Goal: Task Accomplishment & Management: Complete application form

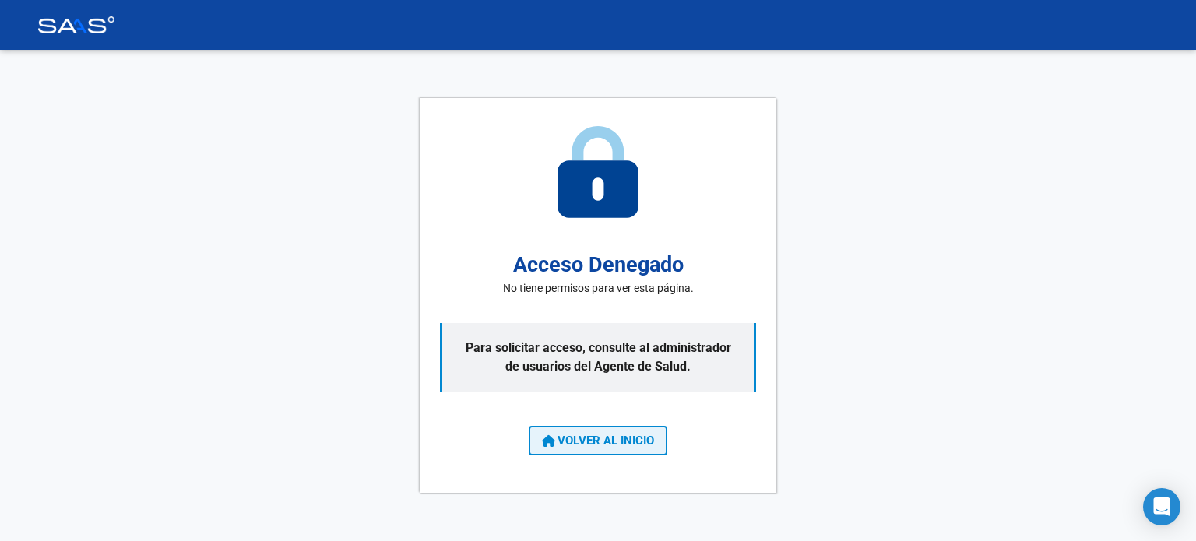
click at [642, 435] on span "VOLVER AL INICIO" at bounding box center [598, 441] width 112 height 14
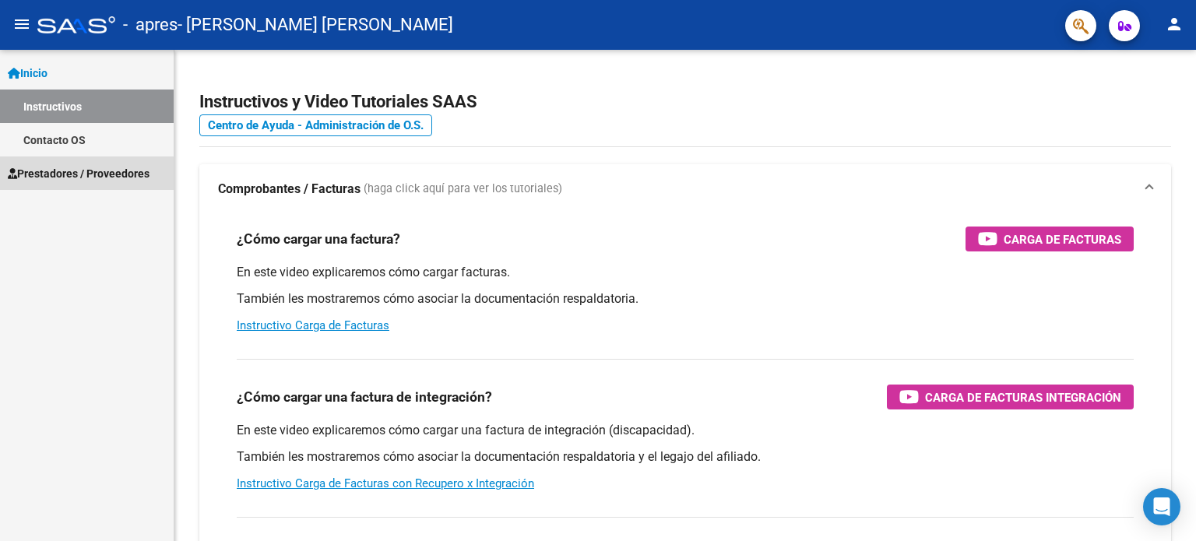
click at [138, 171] on span "Prestadores / Proveedores" at bounding box center [79, 173] width 142 height 17
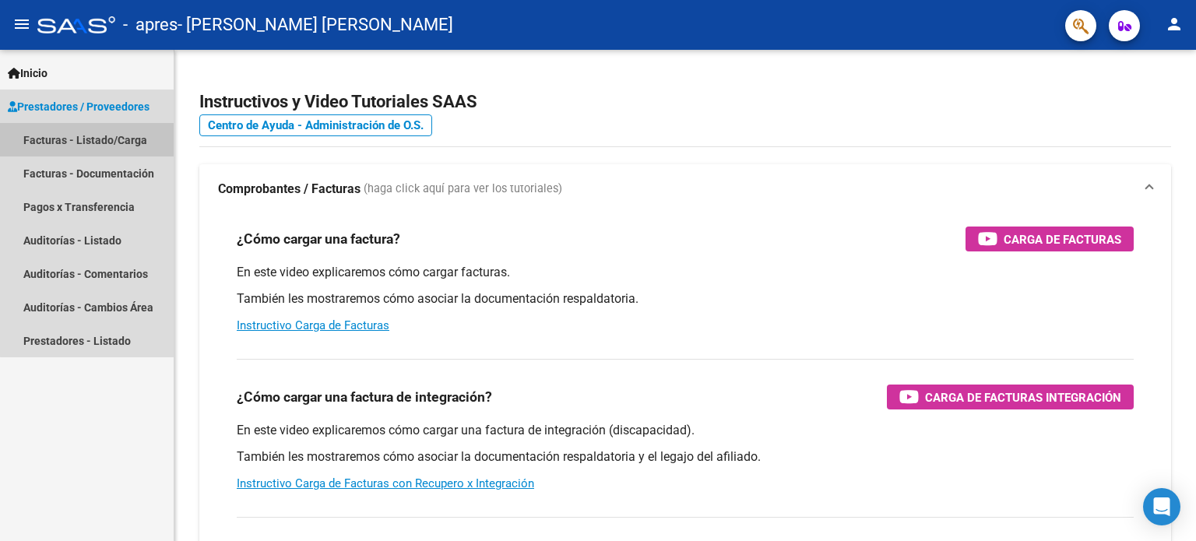
click at [131, 133] on link "Facturas - Listado/Carga" at bounding box center [87, 139] width 174 height 33
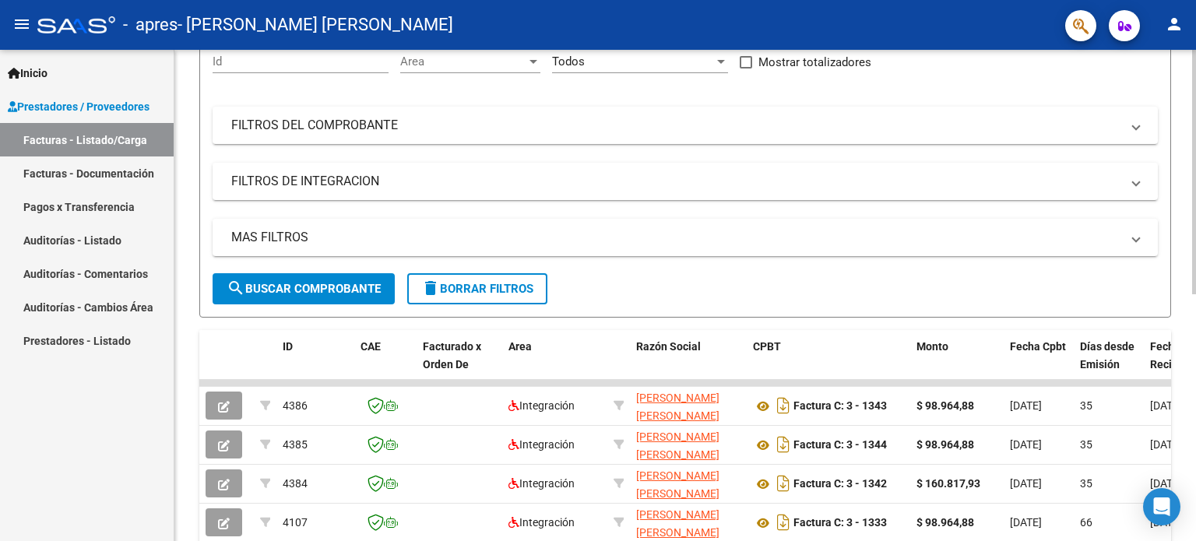
scroll to position [177, 0]
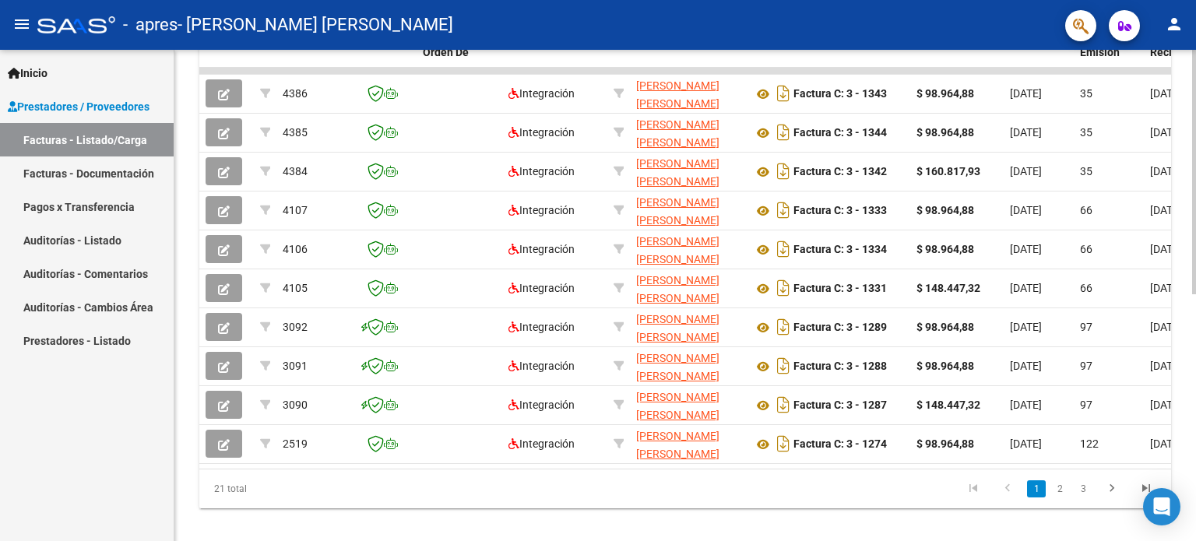
click at [1175, 492] on body "menu - apres - [PERSON_NAME] [PERSON_NAME] person Inicio Instructivos Contacto …" at bounding box center [598, 270] width 1196 height 541
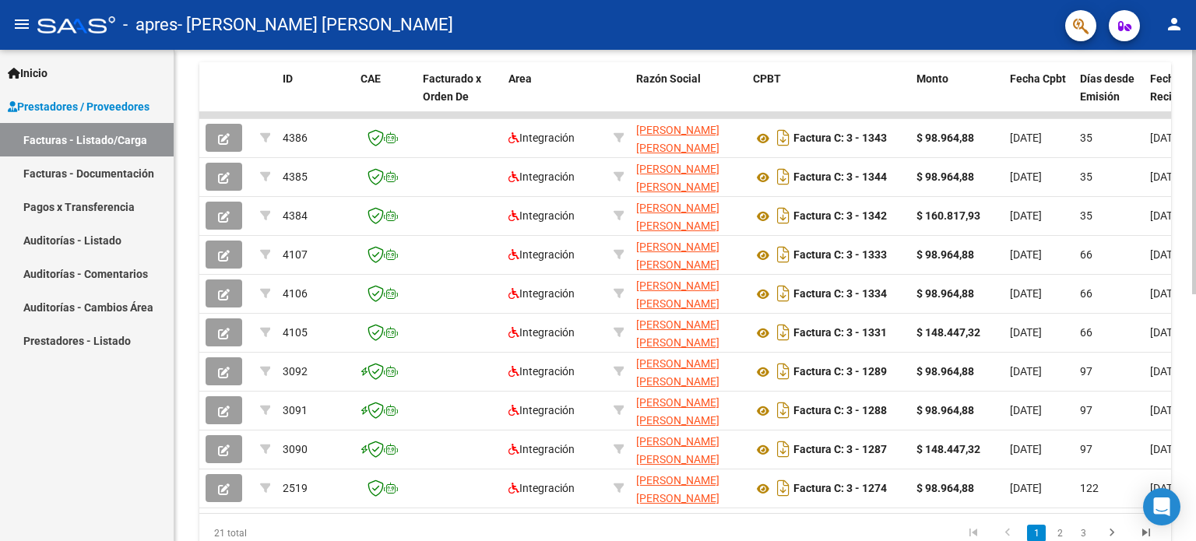
click at [1187, 482] on div "Video tutorial PRESTADORES -> Listado de CPBTs Emitidos por Prestadores / Prove…" at bounding box center [685, 113] width 1022 height 979
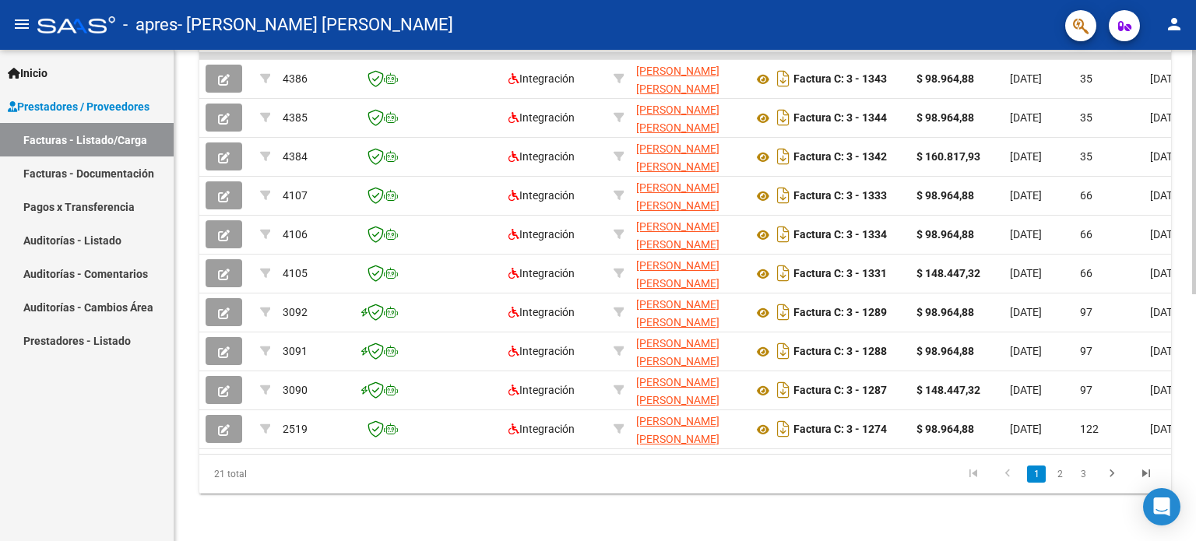
scroll to position [497, 0]
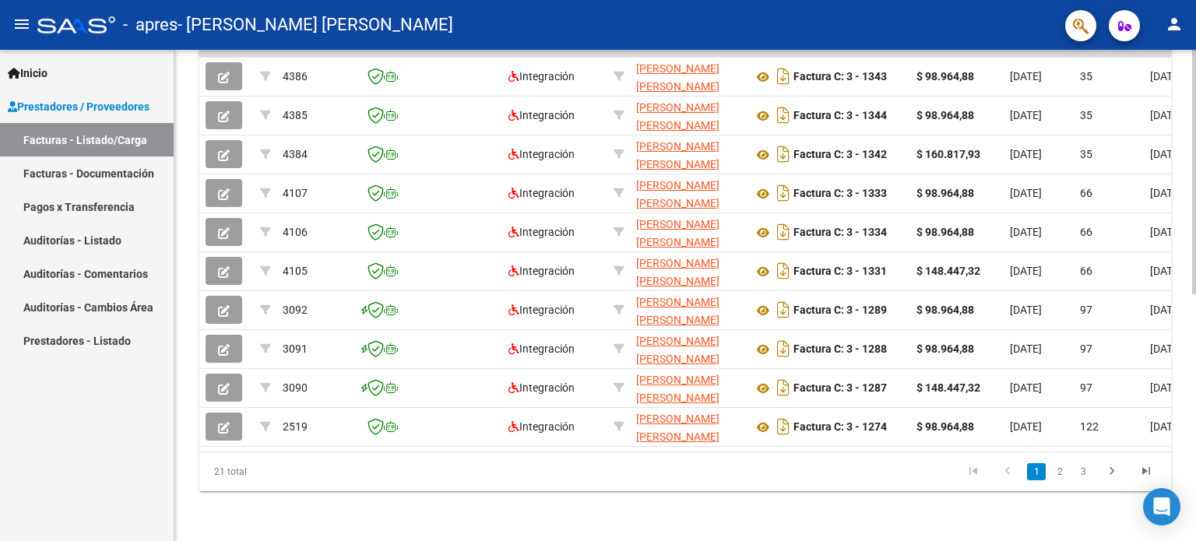
click at [1192, 523] on div at bounding box center [1194, 419] width 4 height 245
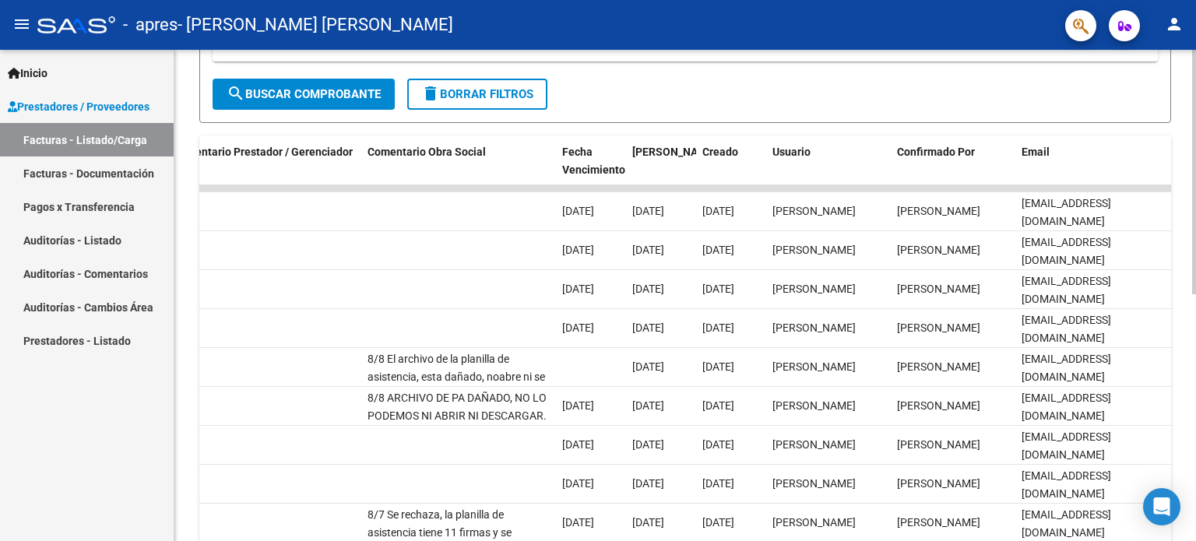
scroll to position [352, 0]
click at [1179, 243] on div "Video tutorial PRESTADORES -> Listado de CPBTs Emitidos por Prestadores / Prove…" at bounding box center [687, 187] width 1026 height 979
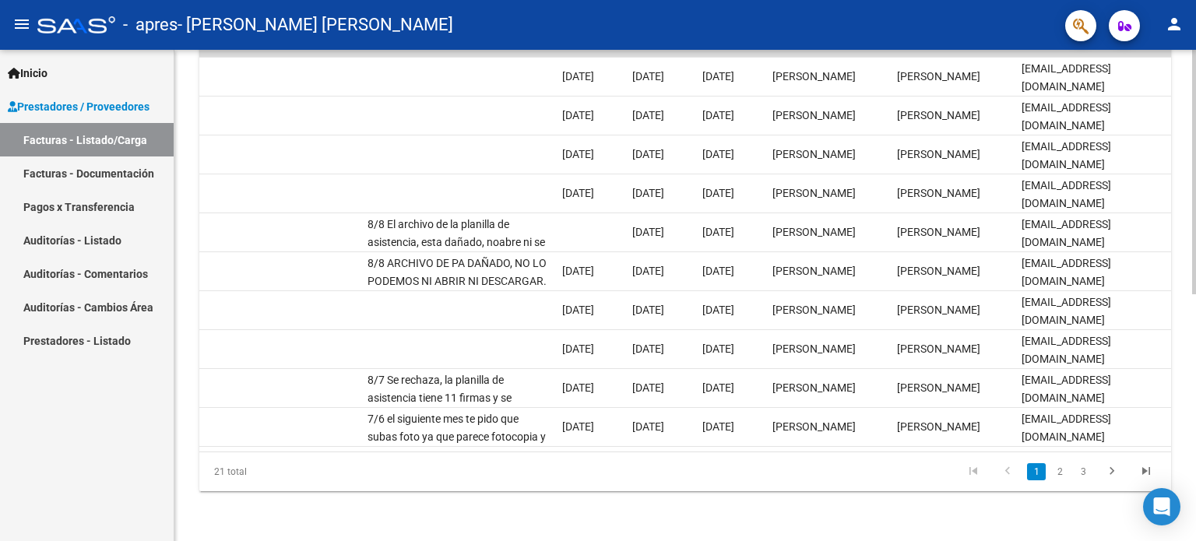
click at [1153, 365] on div "Video tutorial PRESTADORES -> Listado de CPBTs Emitidos por Prestadores / Prove…" at bounding box center [687, 51] width 1026 height 979
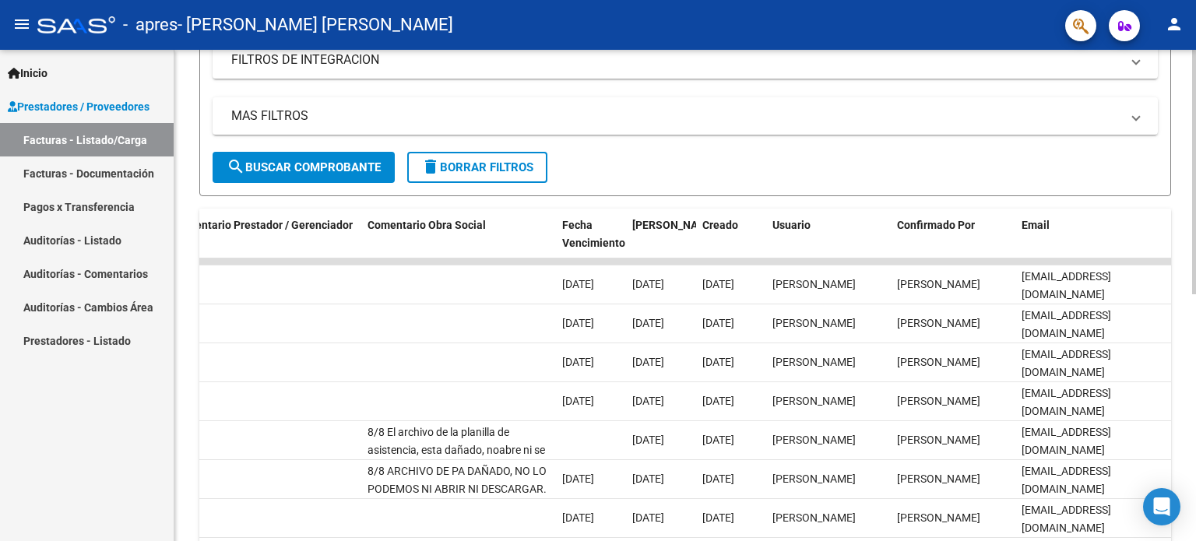
scroll to position [134, 0]
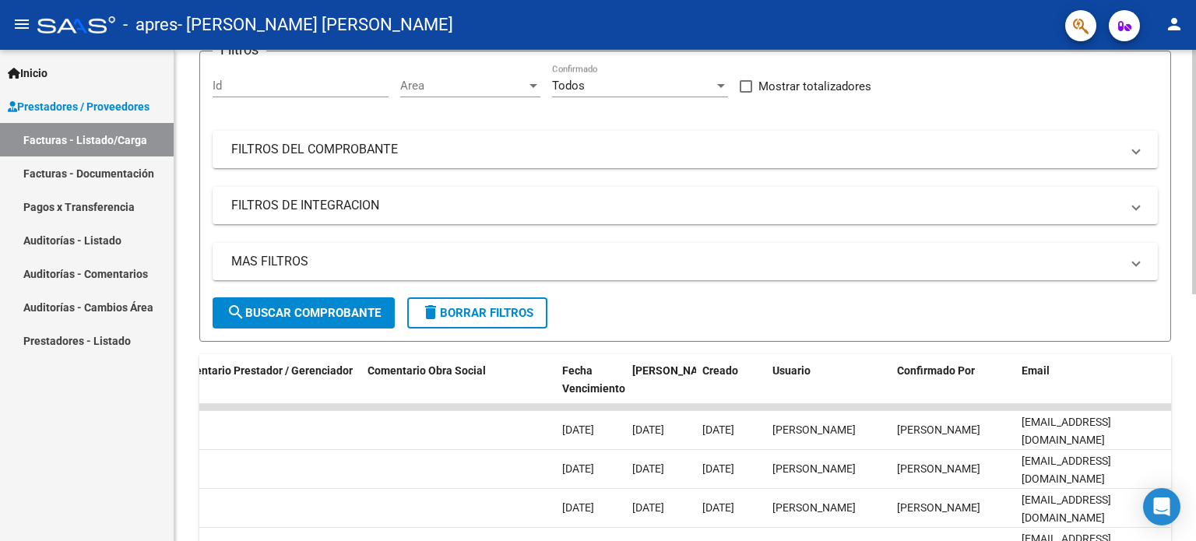
click at [1156, 203] on div "Video tutorial PRESTADORES -> Listado de CPBTs Emitidos por Prestadores / Prove…" at bounding box center [687, 405] width 1026 height 979
click at [51, 130] on link "Facturas - Listado/Carga" at bounding box center [87, 139] width 174 height 33
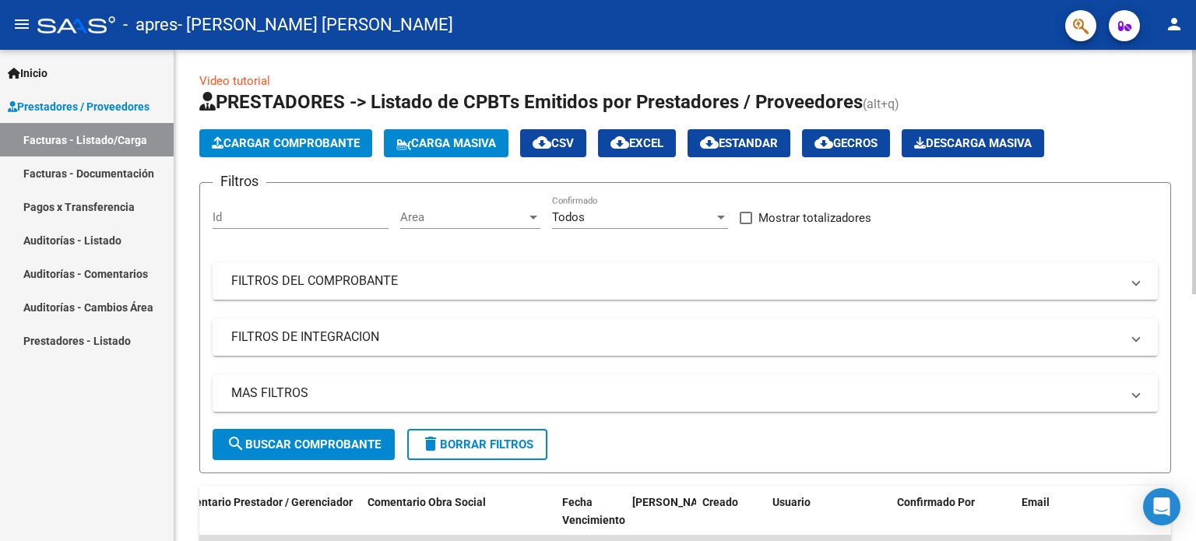
click at [1174, 99] on div "Video tutorial PRESTADORES -> Listado de CPBTs Emitidos por Prestadores / Prove…" at bounding box center [687, 537] width 1026 height 979
click at [271, 139] on span "Cargar Comprobante" at bounding box center [286, 143] width 148 height 14
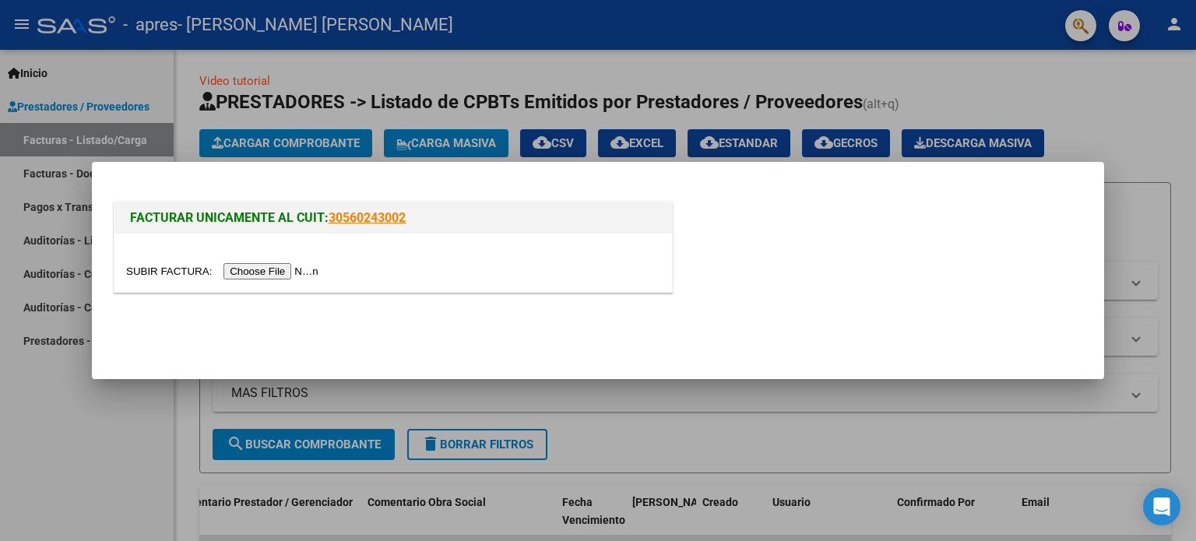
click at [274, 271] on input "file" at bounding box center [224, 271] width 197 height 16
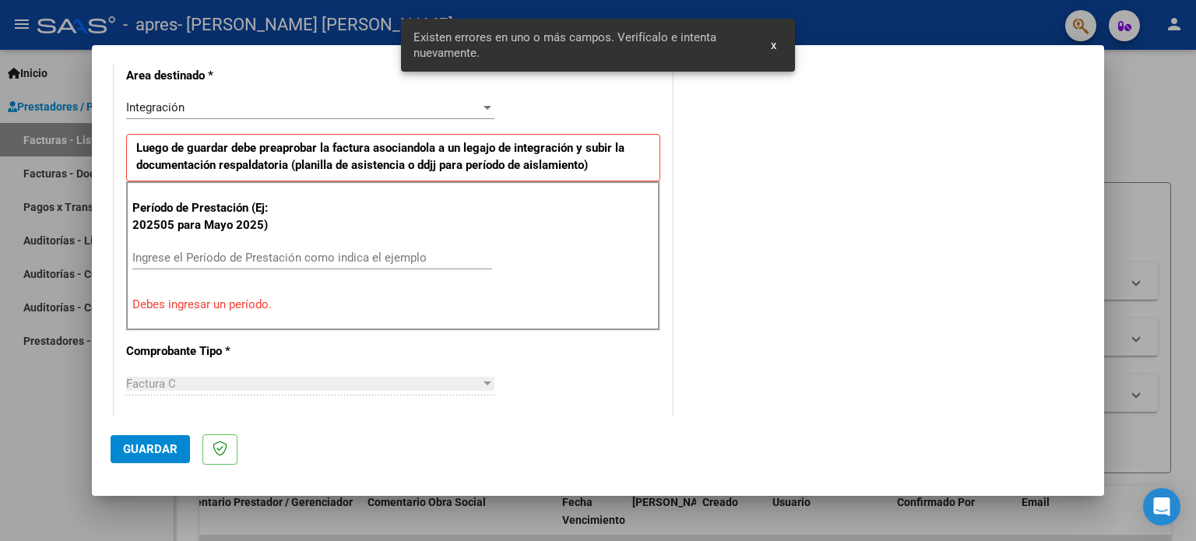
scroll to position [364, 0]
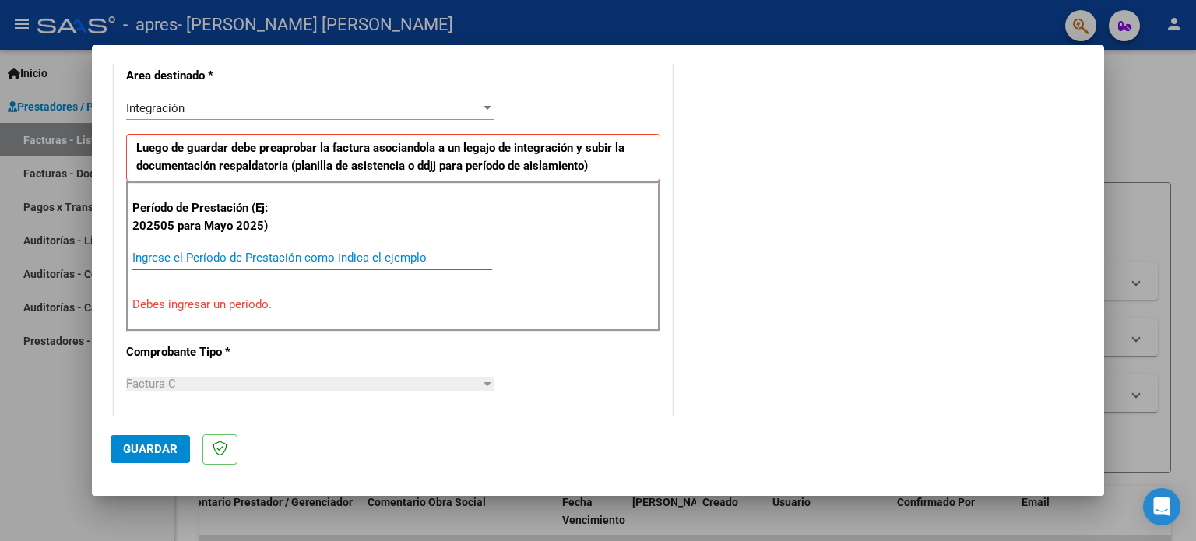
click at [174, 255] on input "Ingrese el Período de Prestación como indica el ejemplo" at bounding box center [312, 258] width 360 height 14
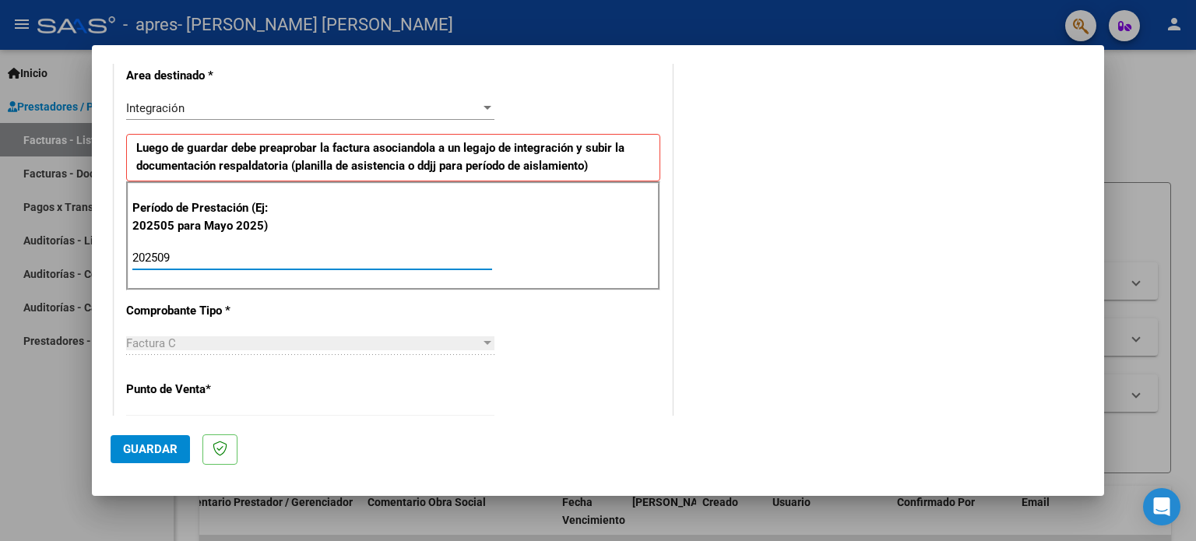
type input "202509"
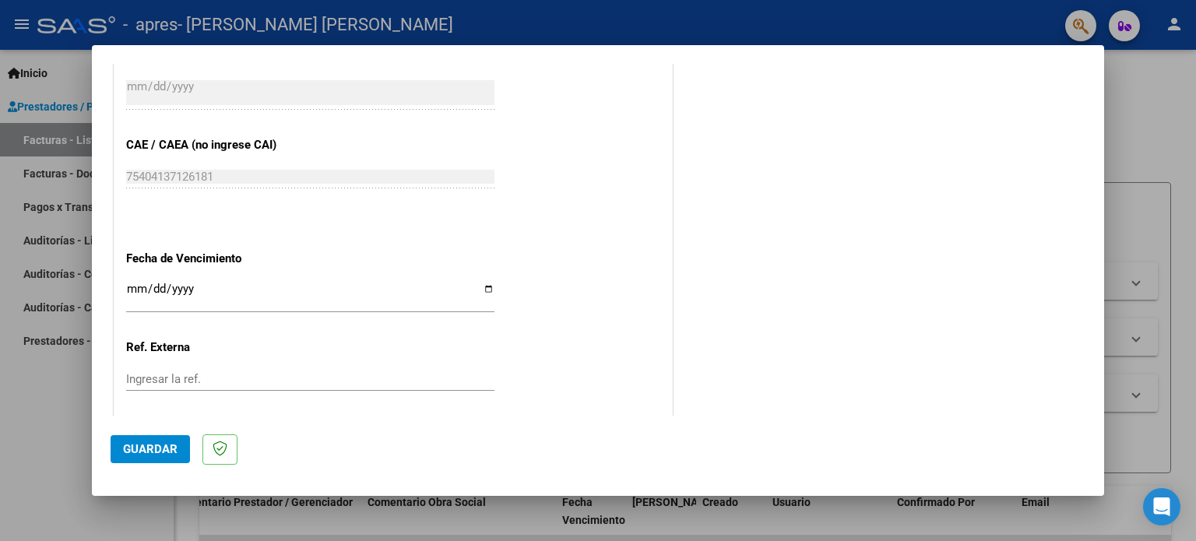
scroll to position [987, 0]
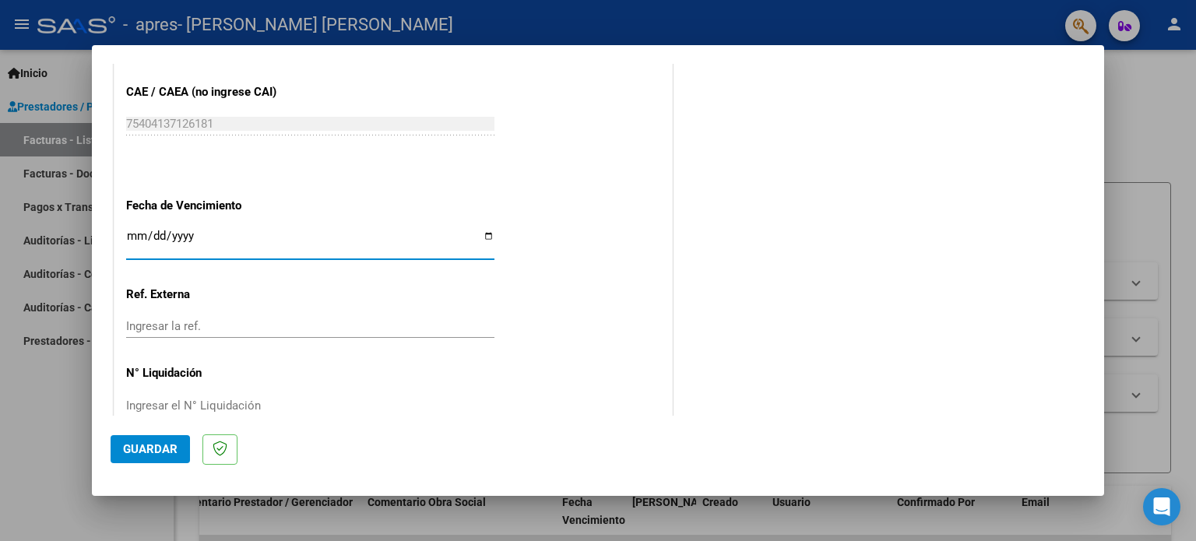
click at [484, 234] on input "Ingresar la fecha" at bounding box center [310, 242] width 368 height 25
type input "[DATE]"
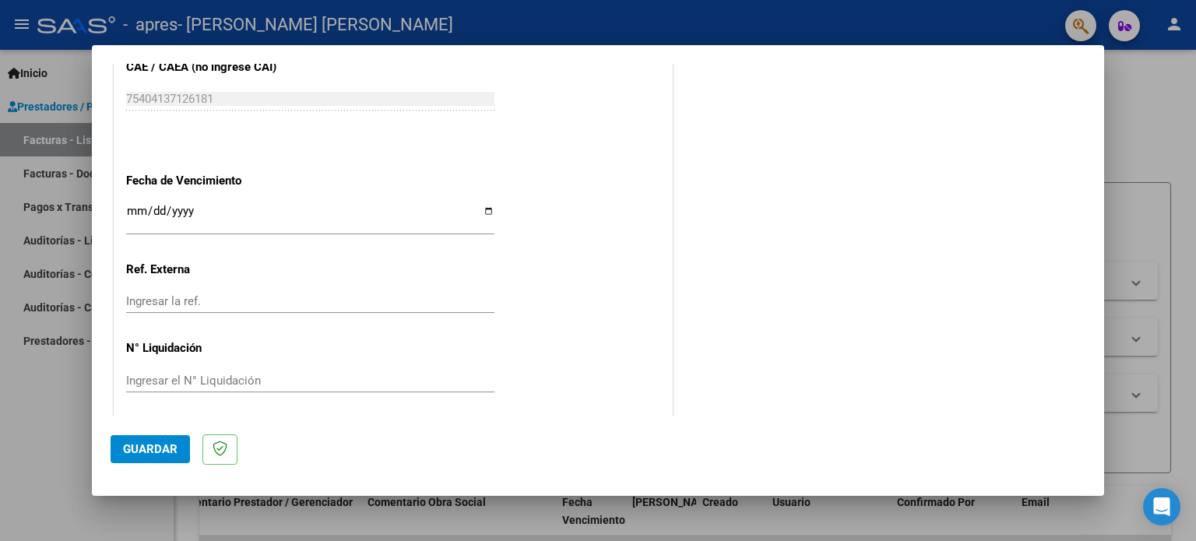
scroll to position [1016, 0]
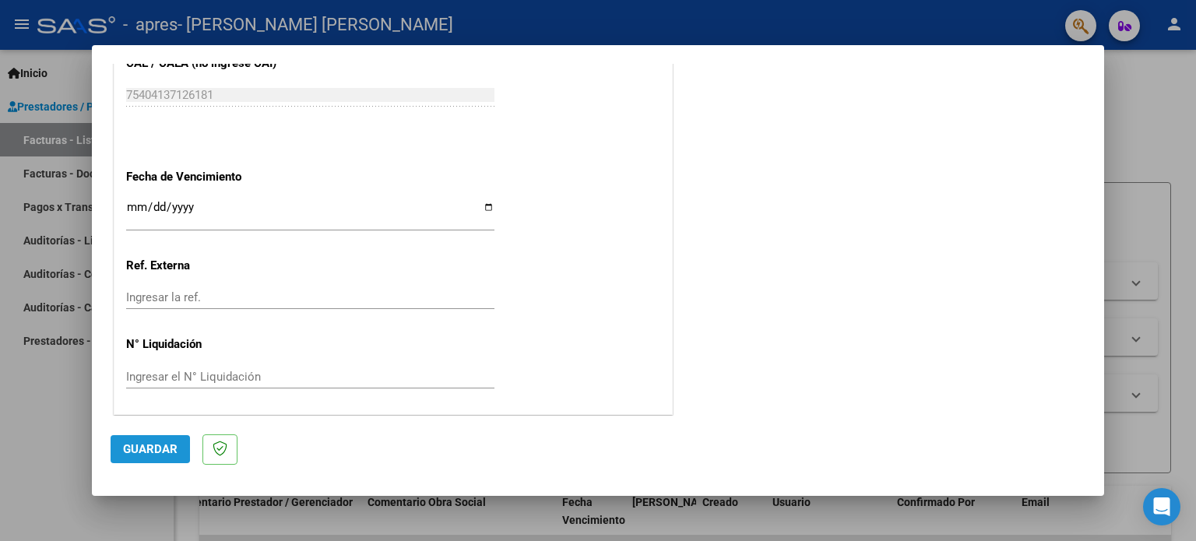
click at [140, 448] on span "Guardar" at bounding box center [150, 449] width 55 height 14
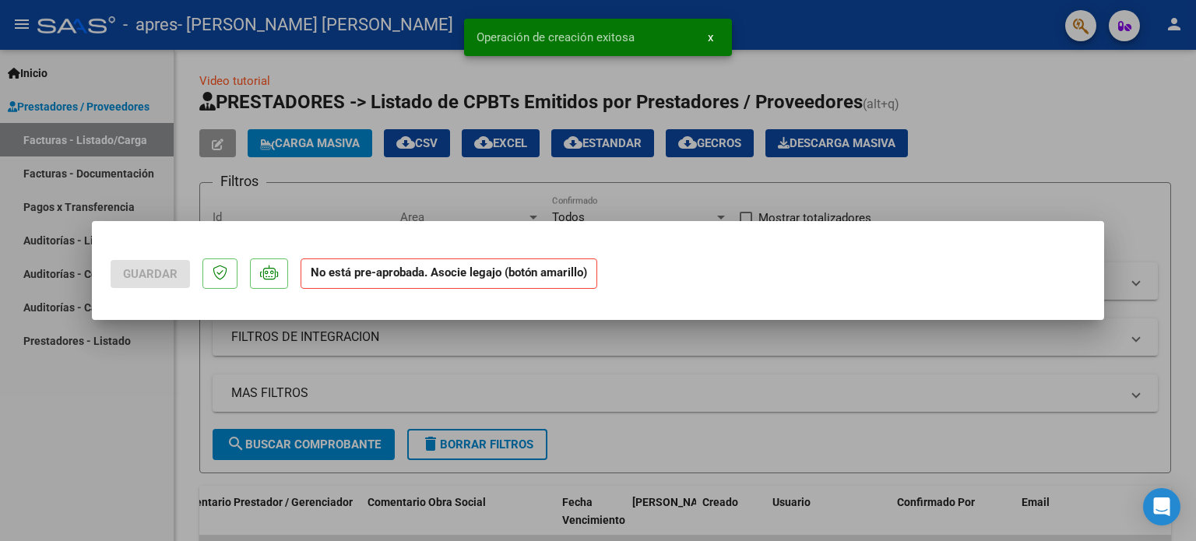
scroll to position [0, 0]
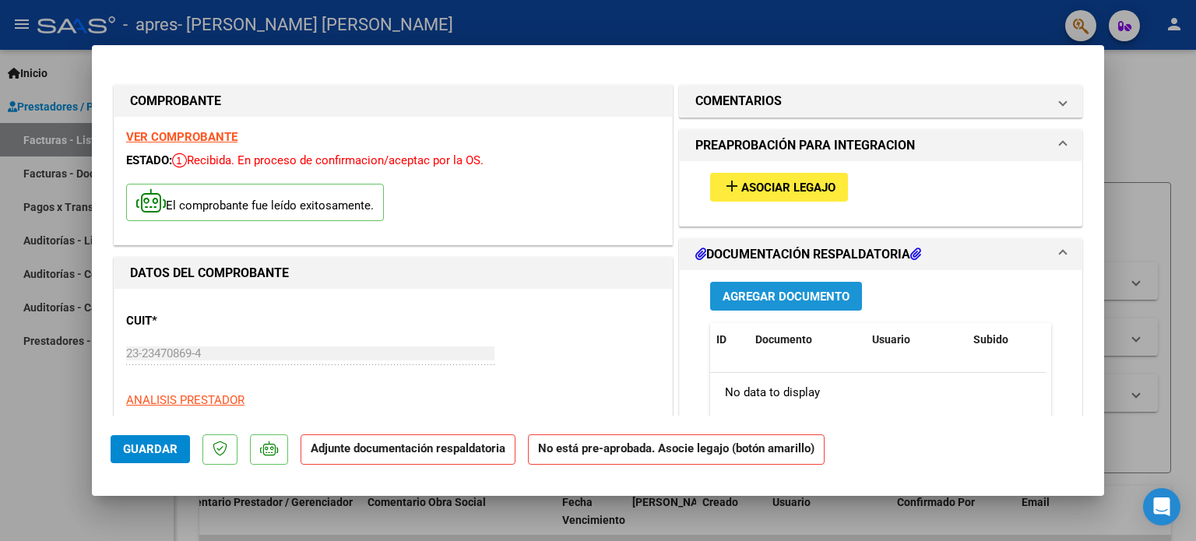
click at [822, 296] on span "Agregar Documento" at bounding box center [786, 297] width 127 height 14
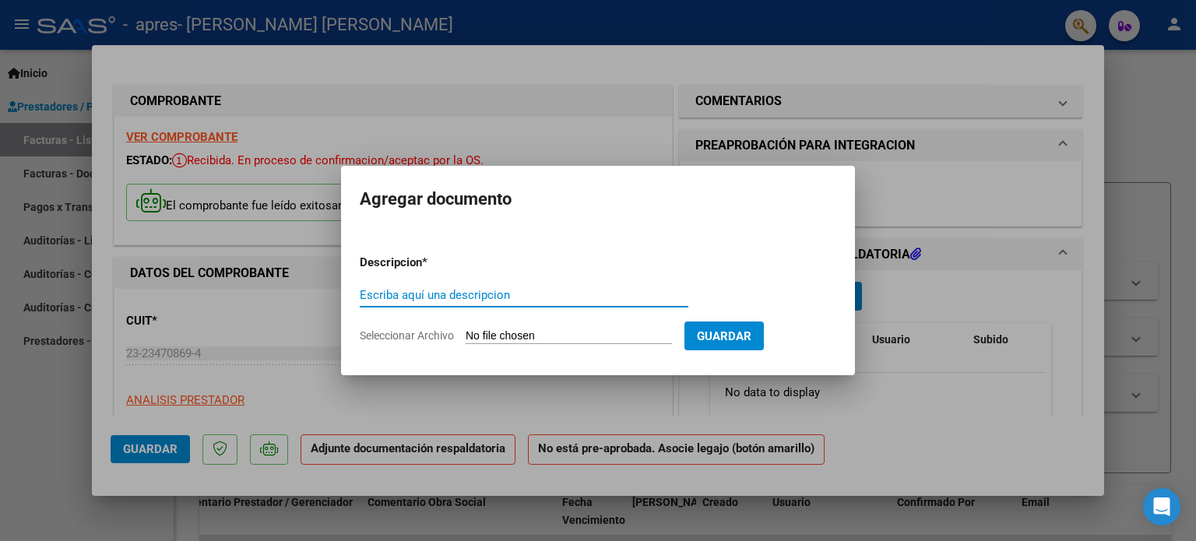
click at [374, 294] on input "Escriba aquí una descripcion" at bounding box center [524, 295] width 329 height 14
type input "planilla de asistencia [PERSON_NAME] [DATE]"
click at [383, 335] on span "Seleccionar Archivo" at bounding box center [407, 335] width 94 height 12
click at [466, 335] on input "Seleccionar Archivo" at bounding box center [569, 336] width 206 height 15
type input "C:\fakepath\[PERSON_NAME].jpg"
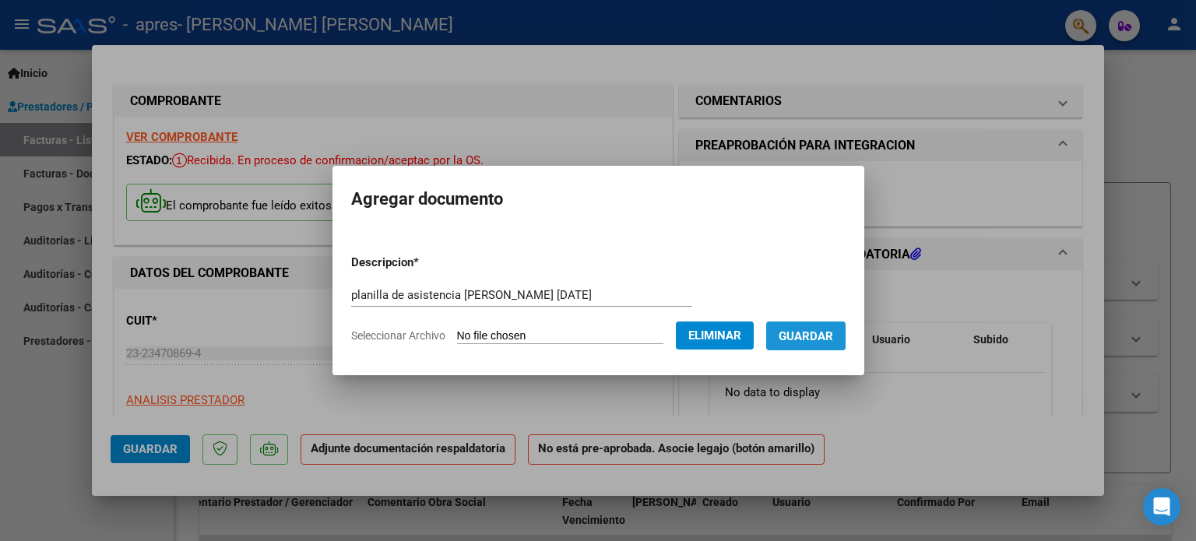
click at [810, 333] on span "Guardar" at bounding box center [806, 336] width 55 height 14
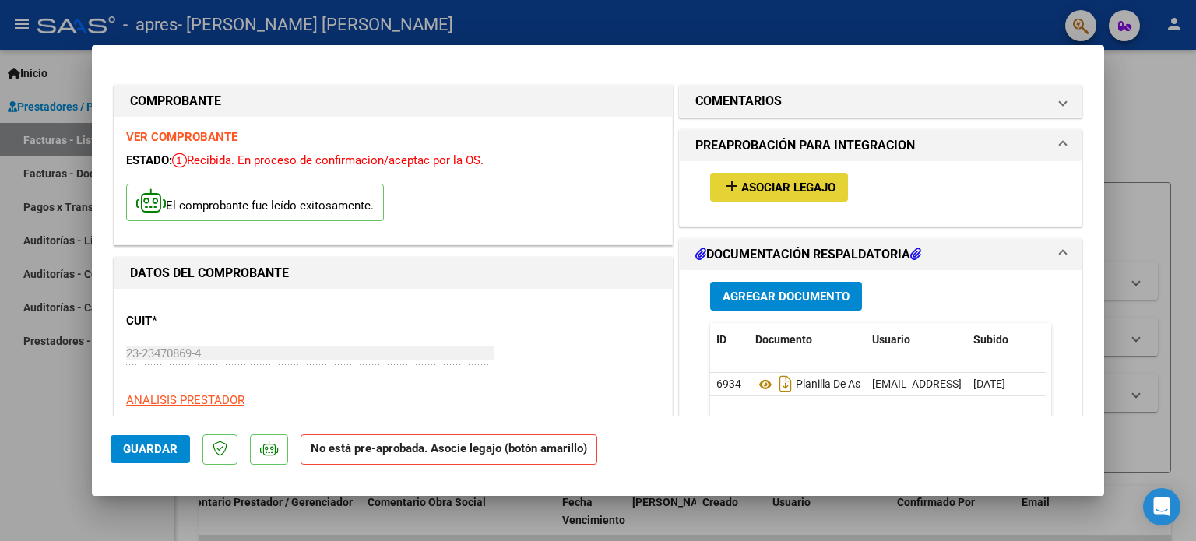
click at [776, 180] on span "add Asociar Legajo" at bounding box center [779, 187] width 113 height 14
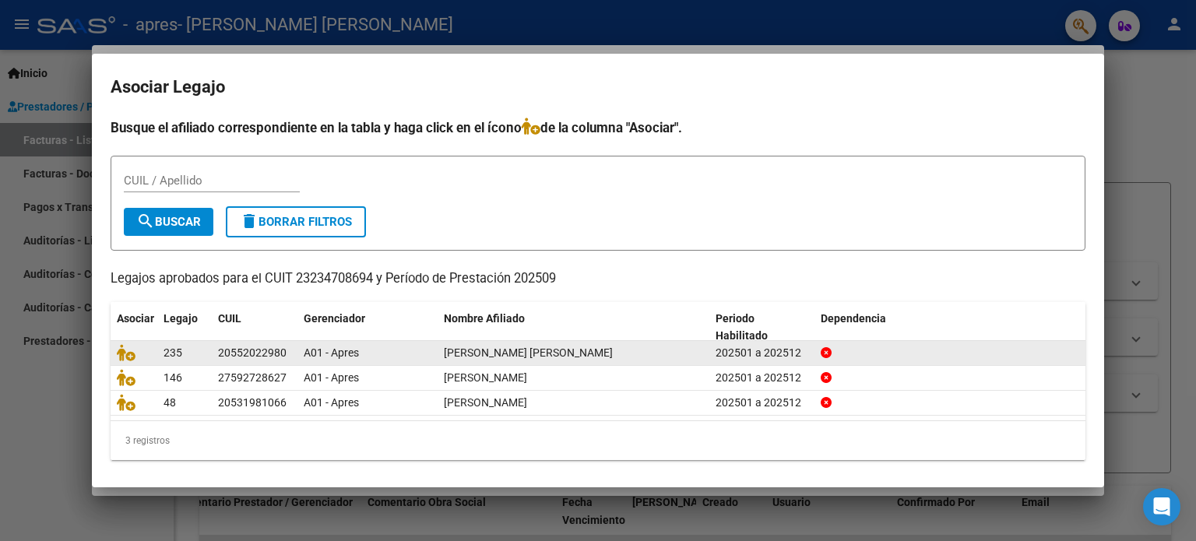
click at [549, 347] on span "[PERSON_NAME] [PERSON_NAME]" at bounding box center [528, 353] width 169 height 12
click at [134, 349] on icon at bounding box center [126, 352] width 19 height 17
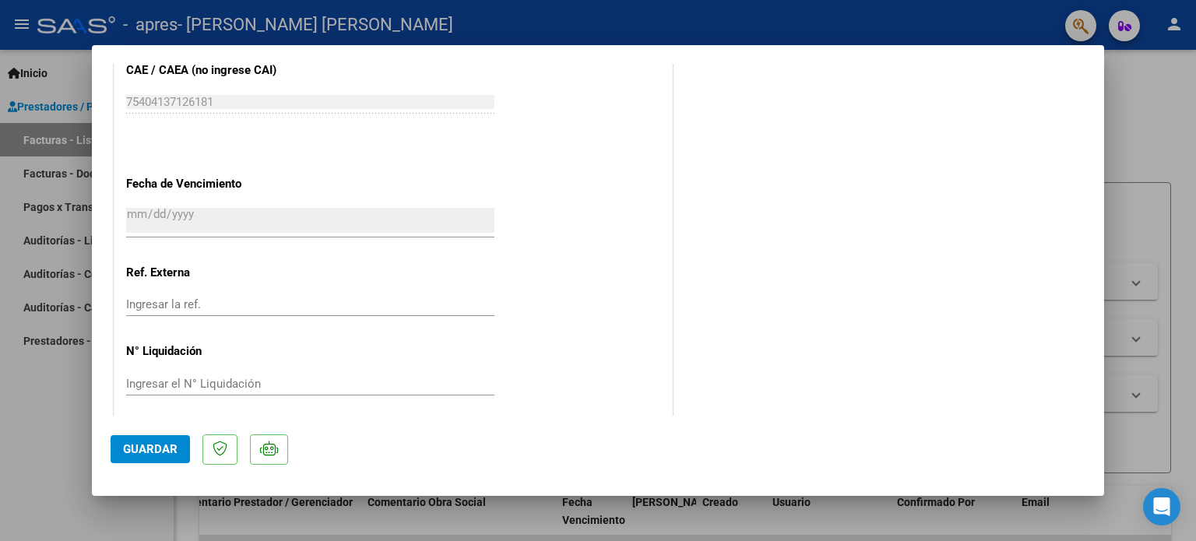
scroll to position [1040, 0]
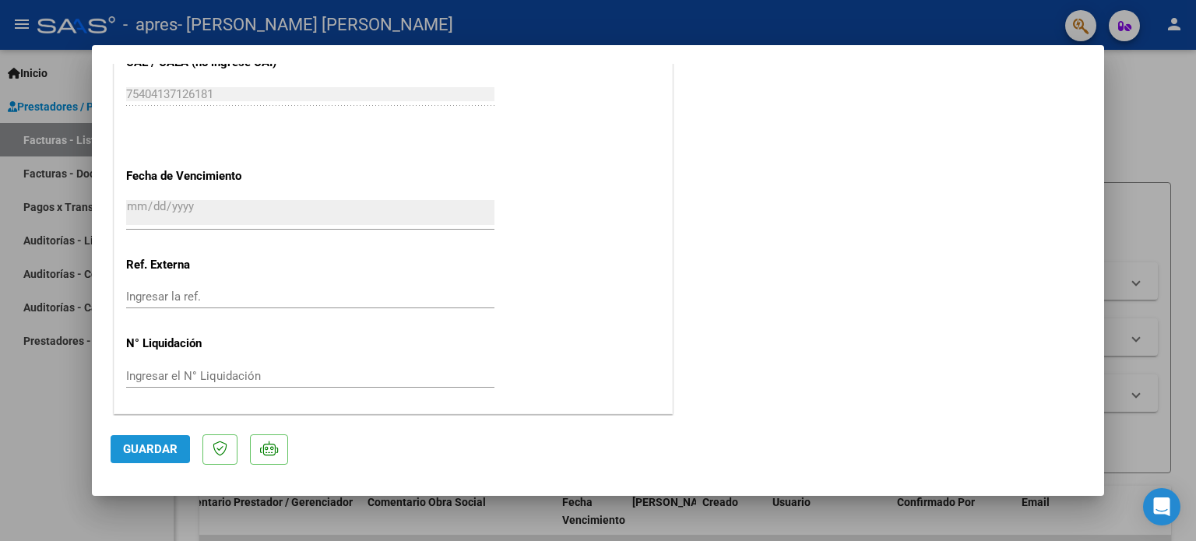
click at [136, 450] on span "Guardar" at bounding box center [150, 449] width 55 height 14
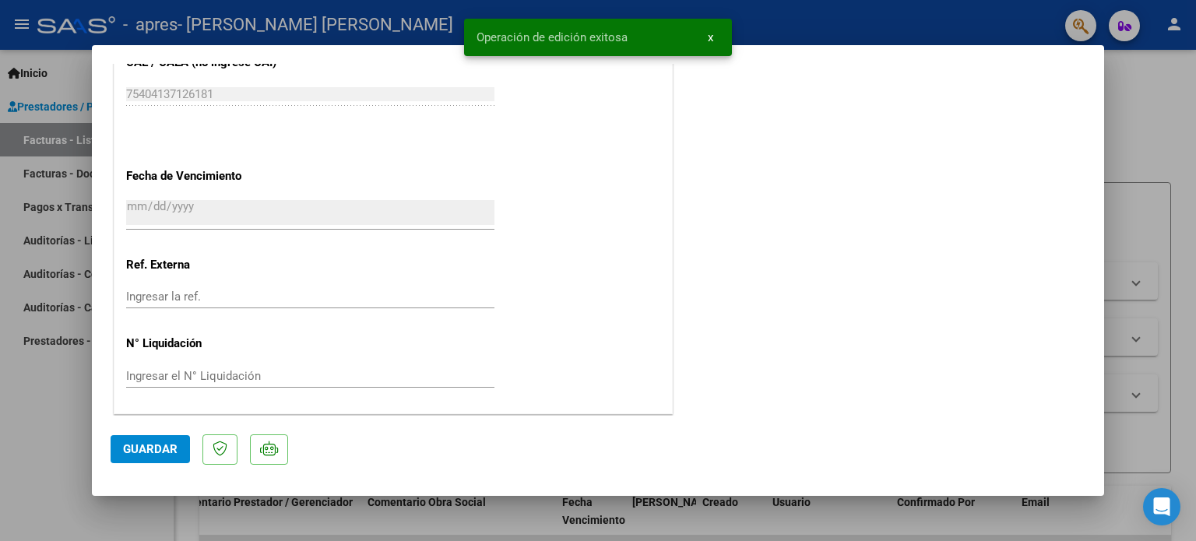
click at [1162, 124] on div at bounding box center [598, 270] width 1196 height 541
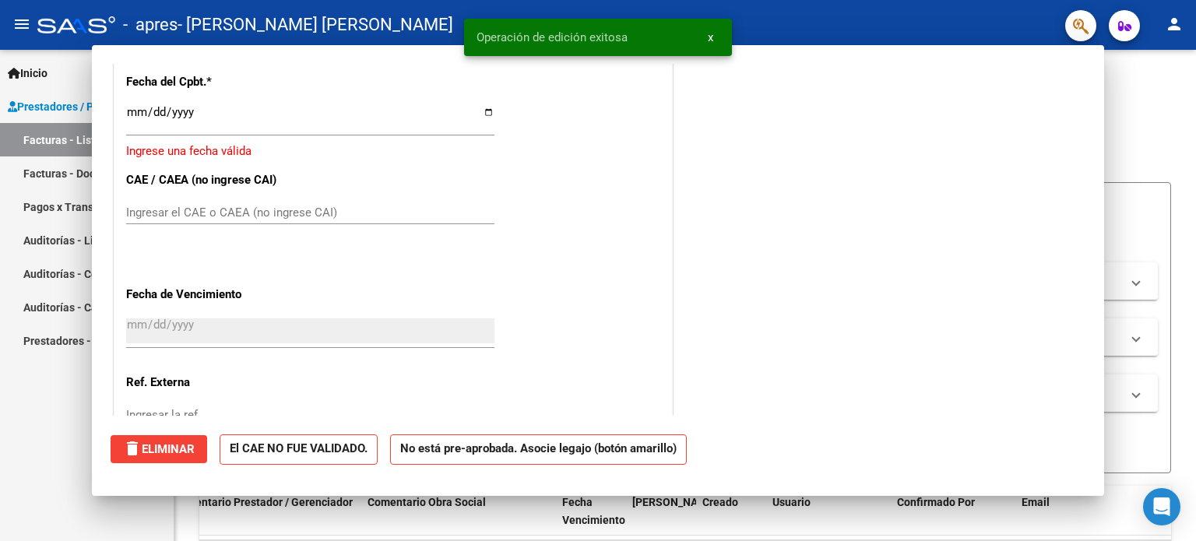
scroll to position [0, 0]
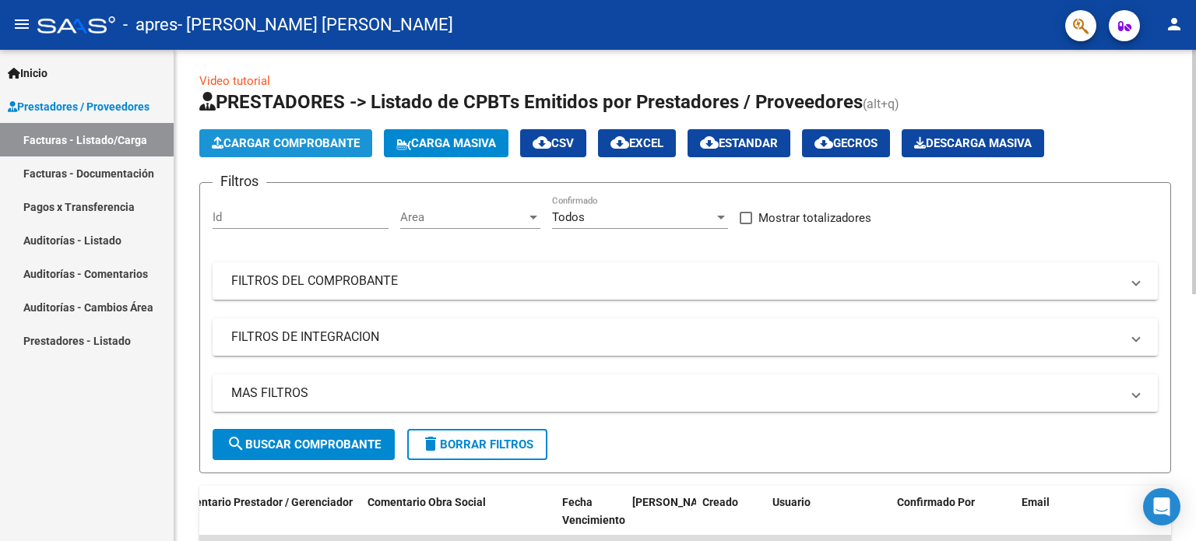
click at [352, 143] on span "Cargar Comprobante" at bounding box center [286, 143] width 148 height 14
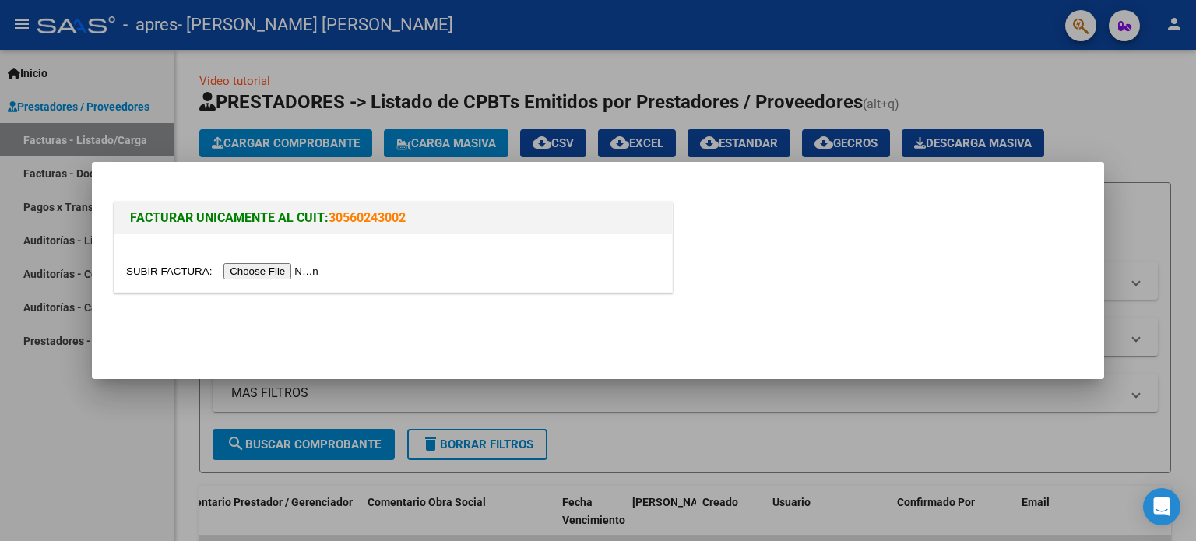
click at [302, 273] on input "file" at bounding box center [224, 271] width 197 height 16
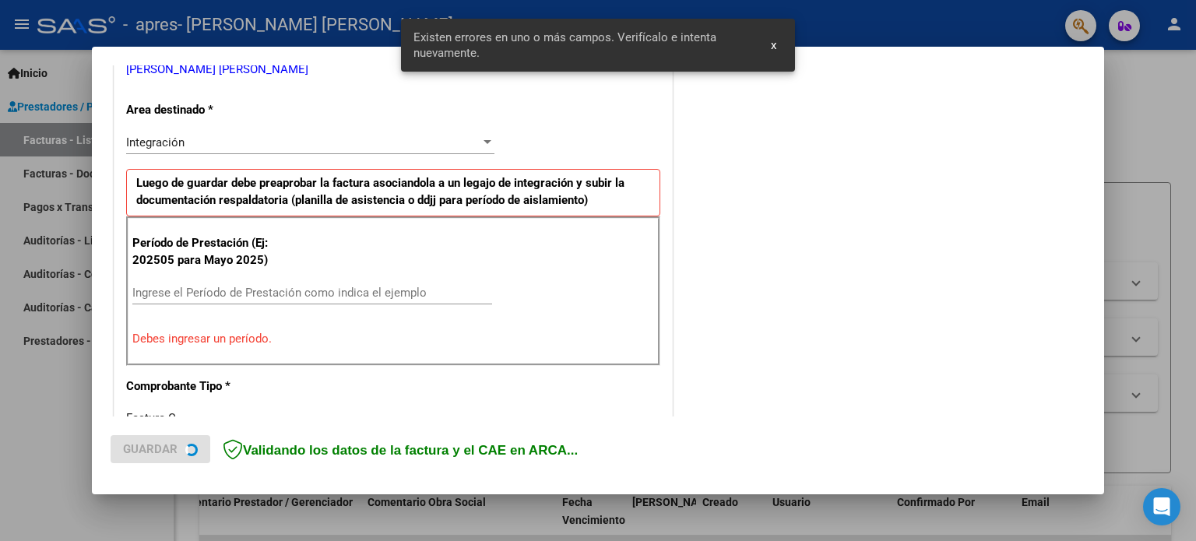
scroll to position [336, 0]
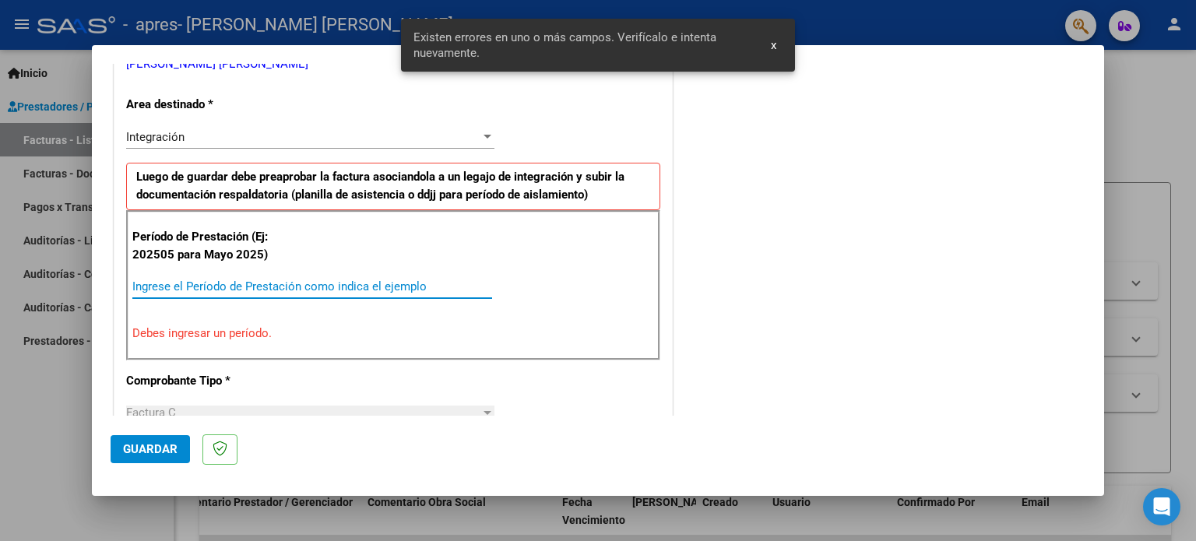
click at [143, 287] on input "Ingrese el Período de Prestación como indica el ejemplo" at bounding box center [312, 287] width 360 height 14
type input "0"
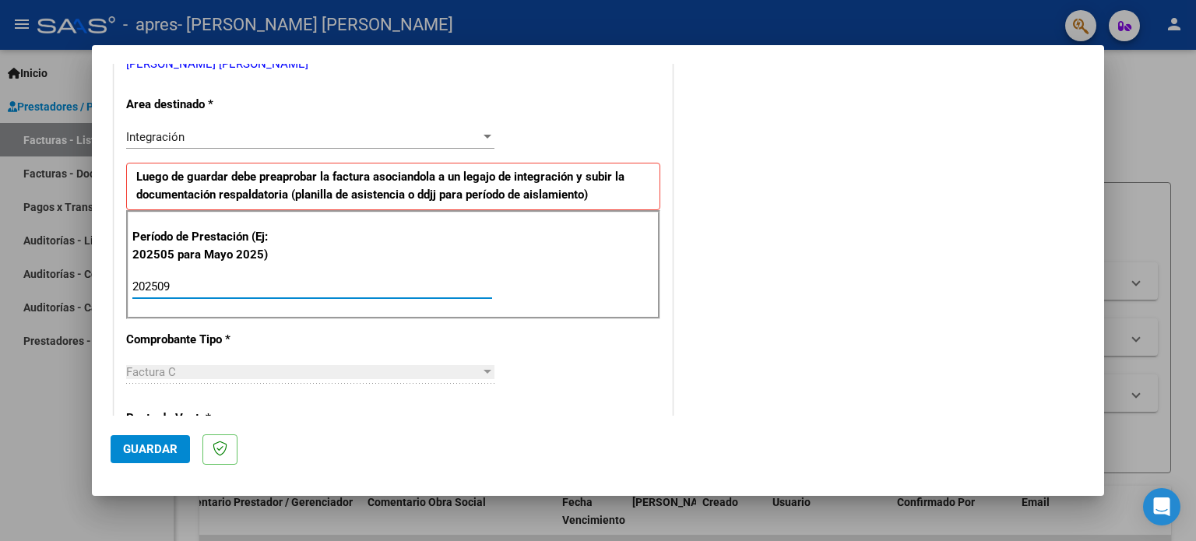
type input "202509"
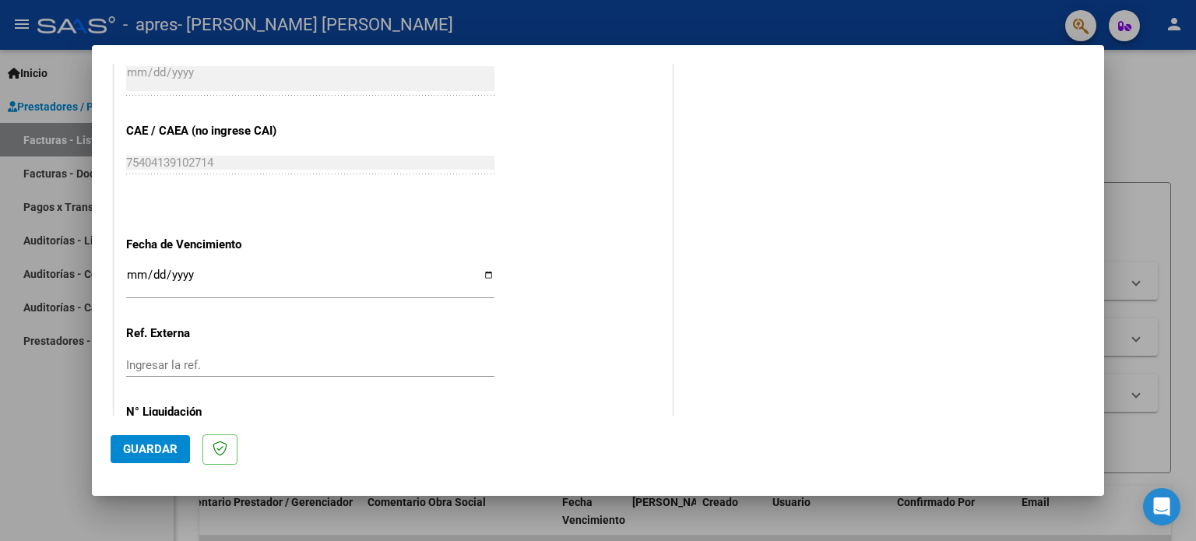
scroll to position [959, 0]
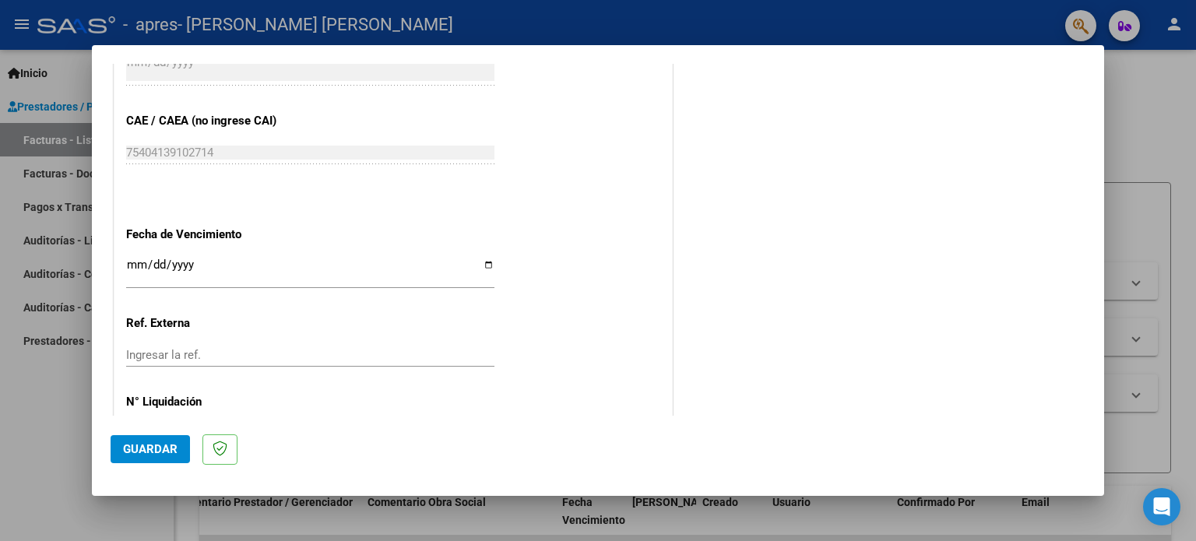
click at [484, 264] on input "Ingresar la fecha" at bounding box center [310, 271] width 368 height 25
type input "[DATE]"
click at [160, 451] on span "Guardar" at bounding box center [150, 449] width 55 height 14
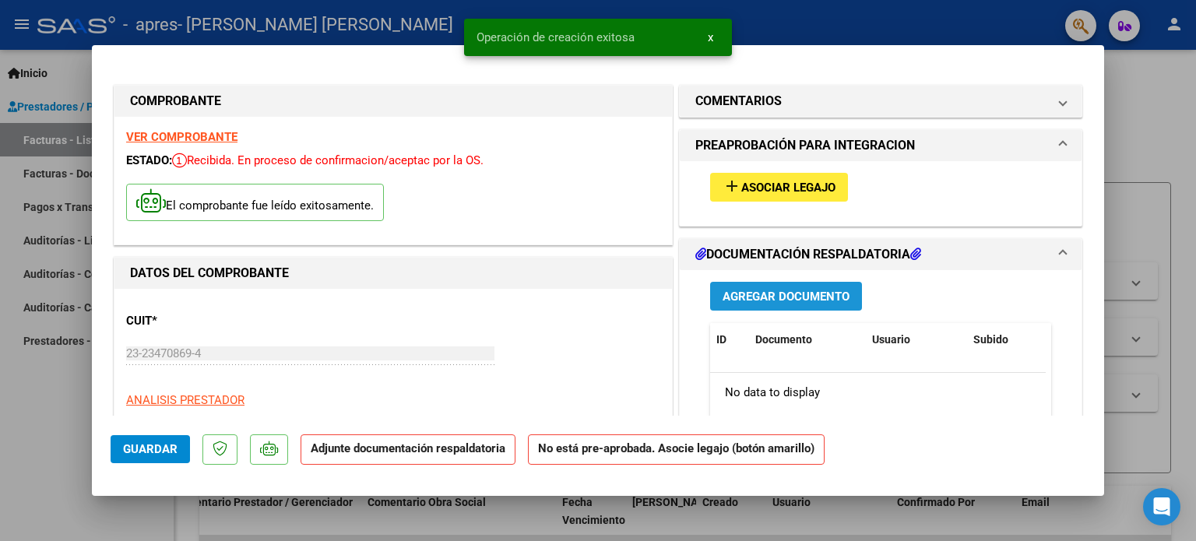
click at [787, 292] on span "Agregar Documento" at bounding box center [786, 297] width 127 height 14
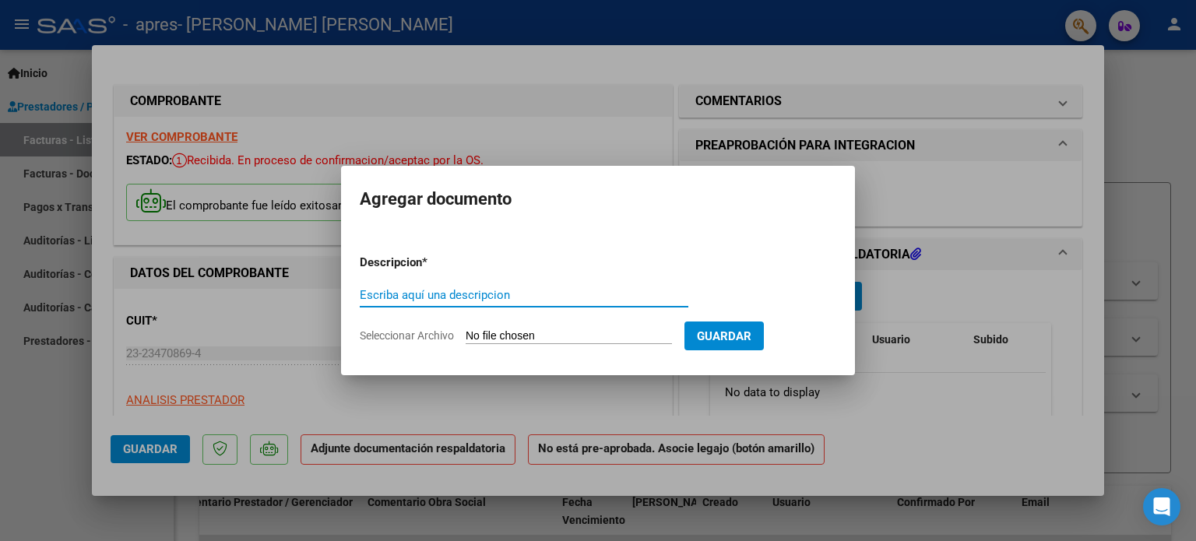
click at [368, 297] on input "Escriba aquí una descripcion" at bounding box center [524, 295] width 329 height 14
type input "planilla de asistencia [PERSON_NAME] [DATE]"
click at [380, 333] on span "Seleccionar Archivo" at bounding box center [407, 335] width 94 height 12
click at [466, 333] on input "Seleccionar Archivo" at bounding box center [569, 336] width 206 height 15
type input "C:\fakepath\[PERSON_NAME].jpg"
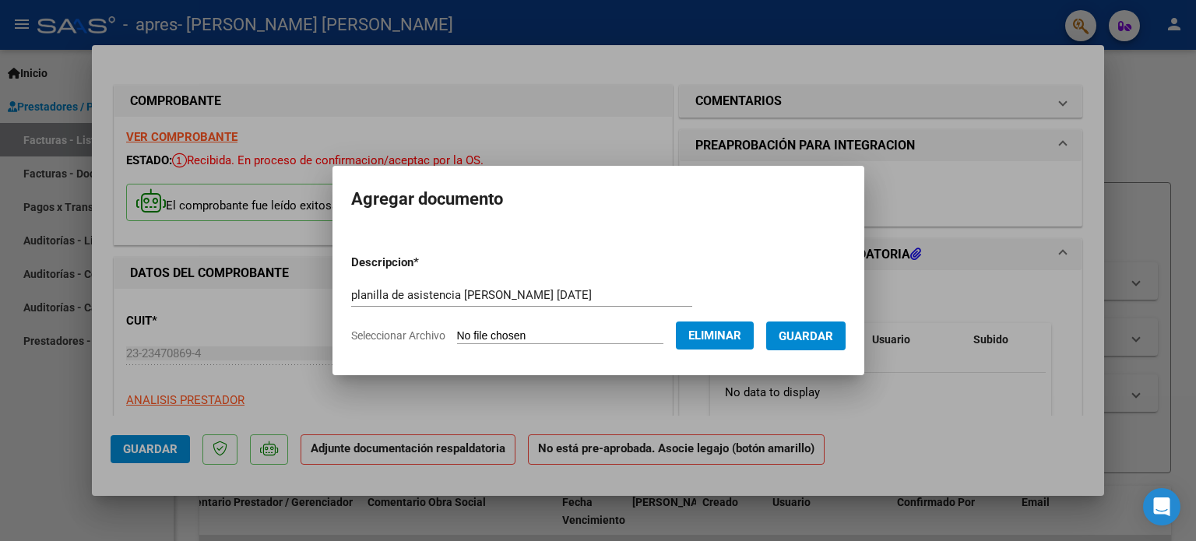
click at [833, 329] on span "Guardar" at bounding box center [806, 336] width 55 height 14
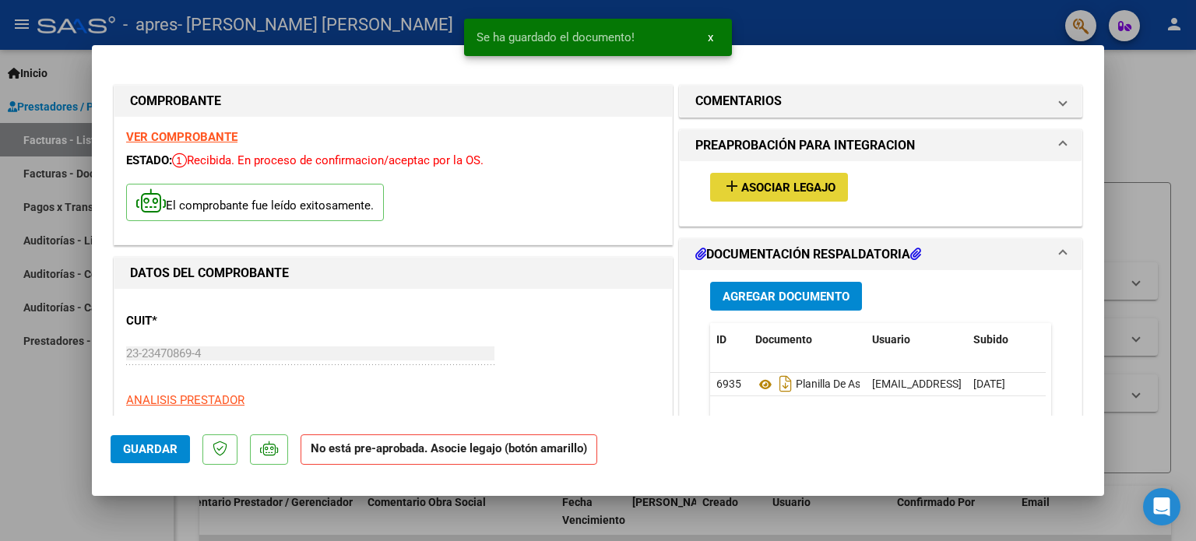
click at [782, 180] on span "add Asociar Legajo" at bounding box center [779, 187] width 113 height 14
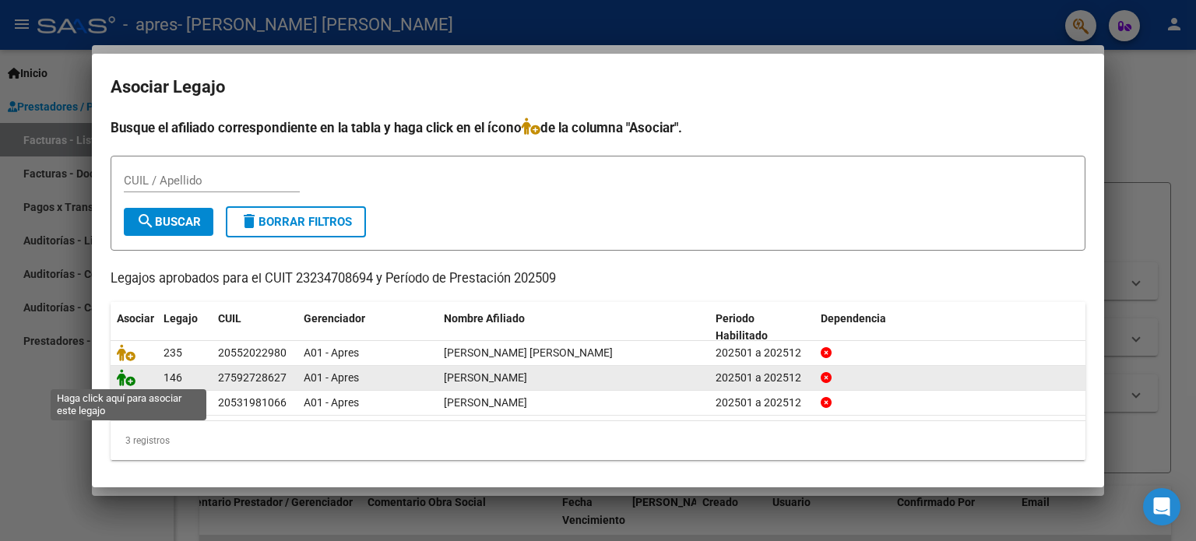
click at [128, 376] on icon at bounding box center [126, 377] width 19 height 17
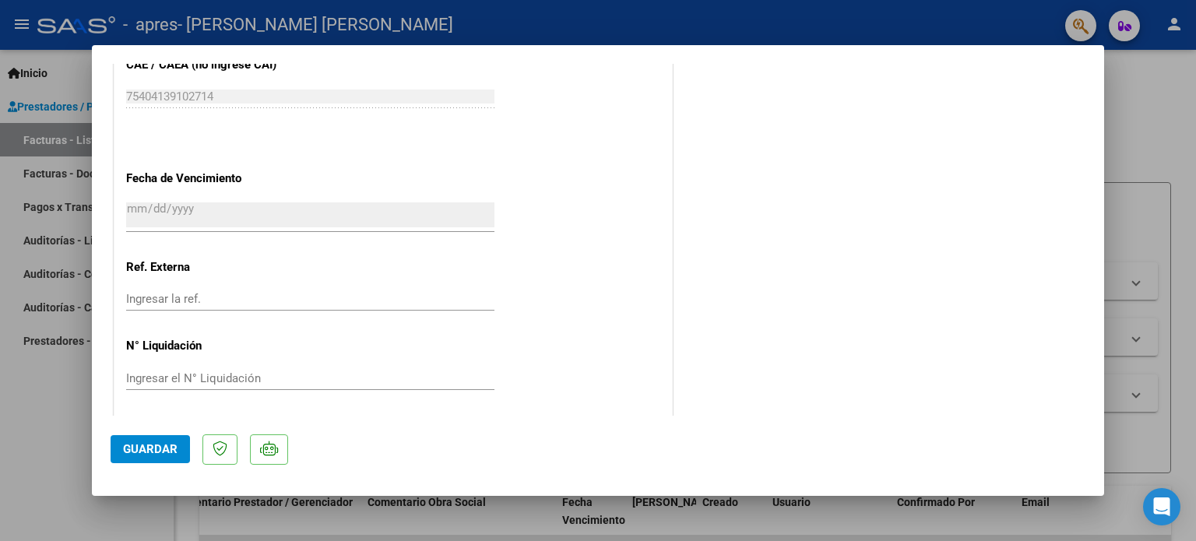
scroll to position [1040, 0]
click at [132, 448] on span "Guardar" at bounding box center [150, 449] width 55 height 14
click at [1137, 141] on div at bounding box center [598, 270] width 1196 height 541
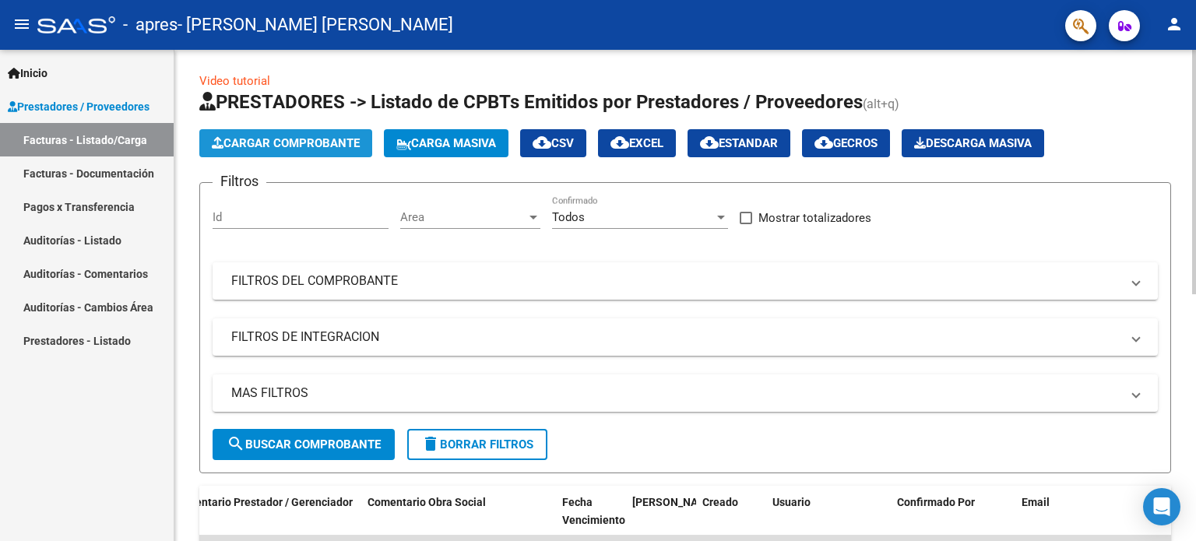
click at [285, 136] on span "Cargar Comprobante" at bounding box center [286, 143] width 148 height 14
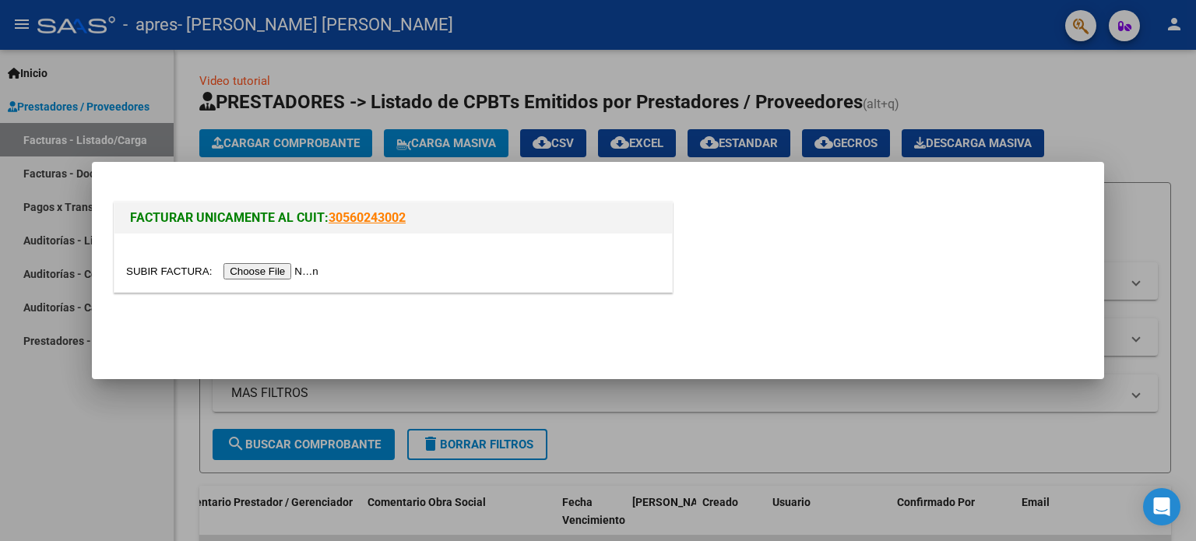
click at [253, 268] on input "file" at bounding box center [224, 271] width 197 height 16
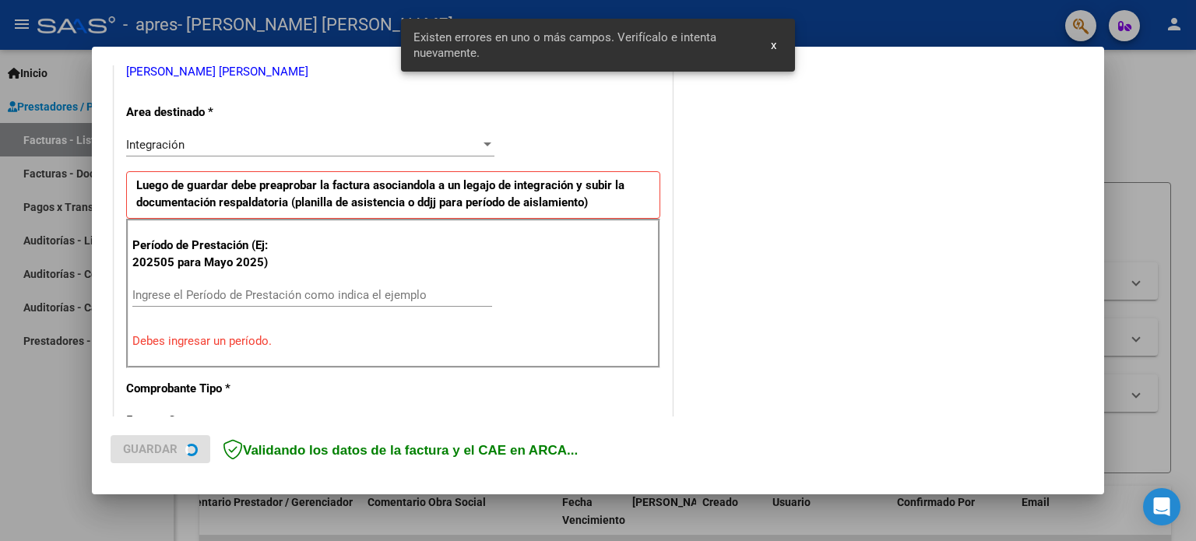
scroll to position [336, 0]
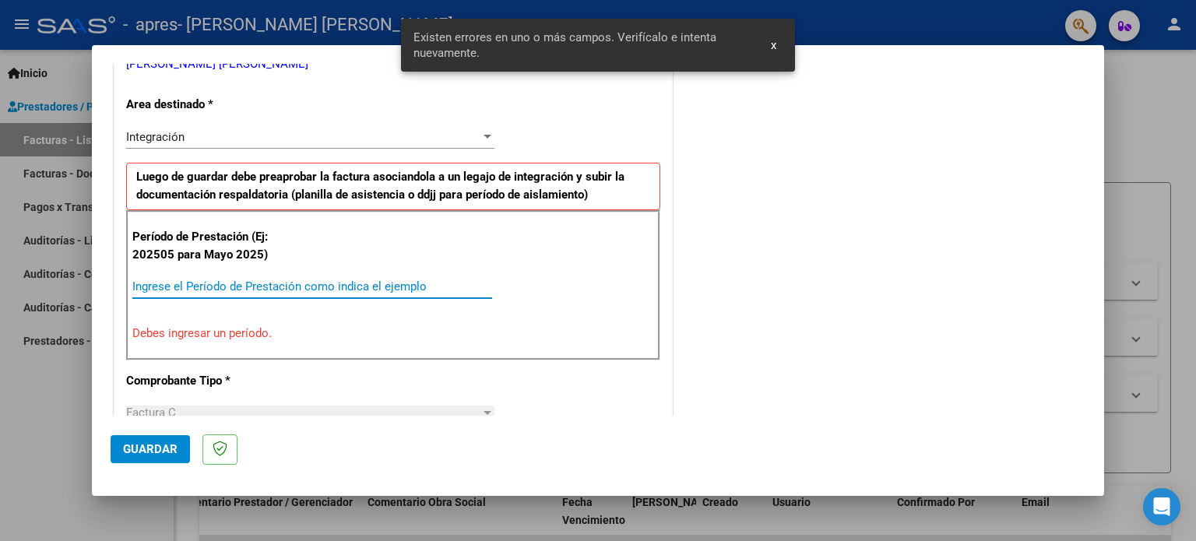
click at [167, 281] on input "Ingrese el Período de Prestación como indica el ejemplo" at bounding box center [312, 287] width 360 height 14
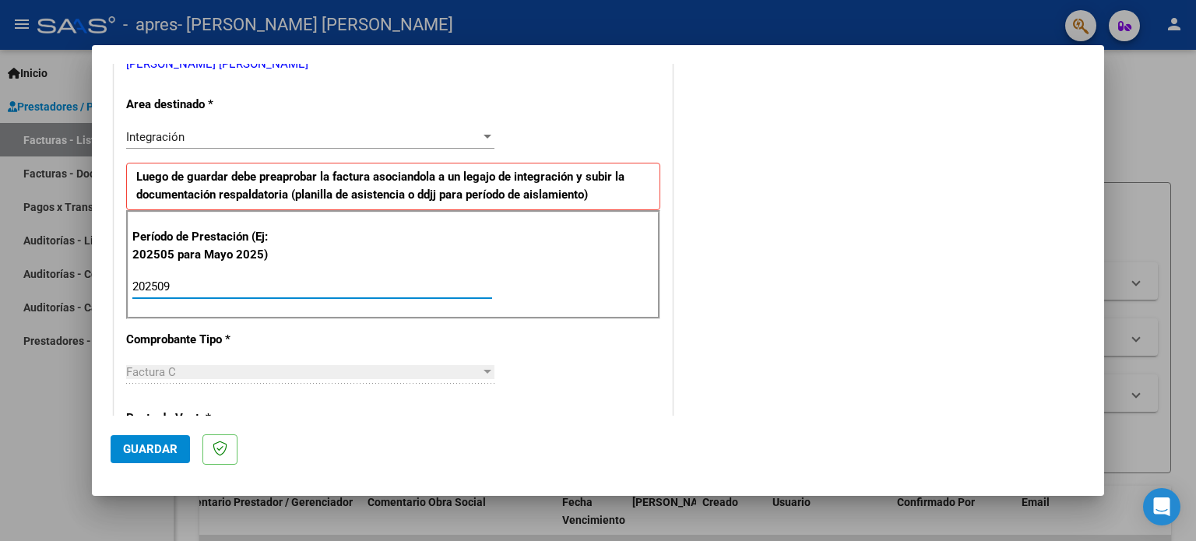
type input "202509"
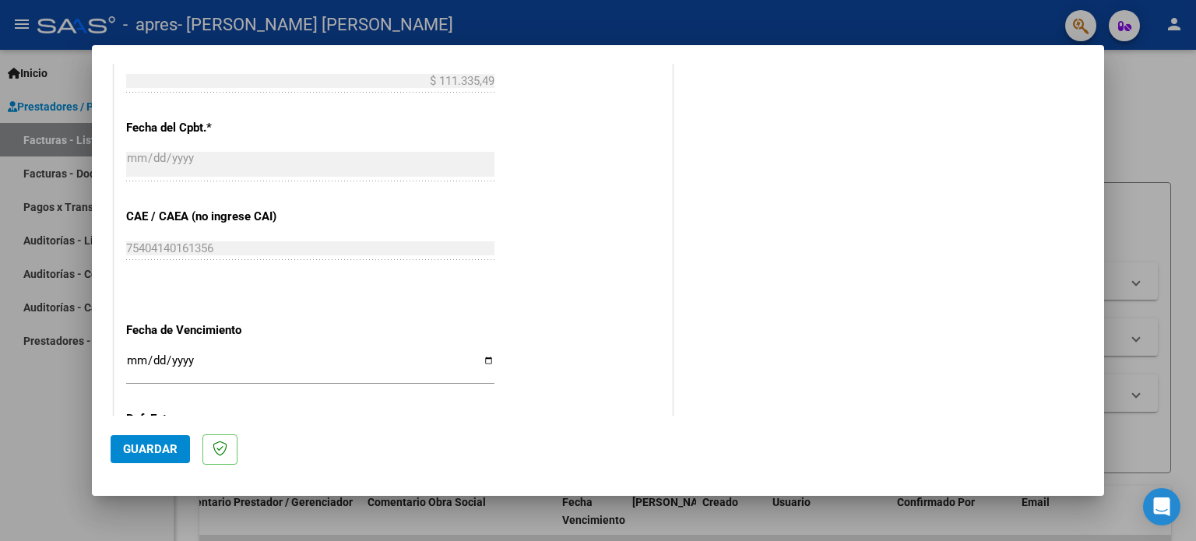
scroll to position [865, 0]
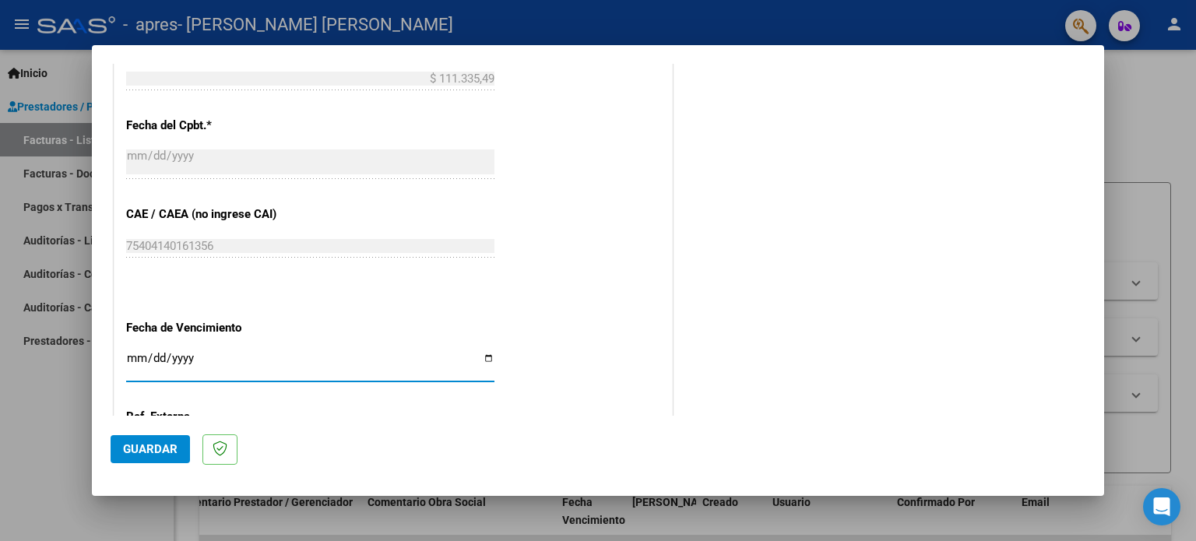
click at [484, 357] on input "Ingresar la fecha" at bounding box center [310, 364] width 368 height 25
type input "[DATE]"
click at [150, 448] on span "Guardar" at bounding box center [150, 449] width 55 height 14
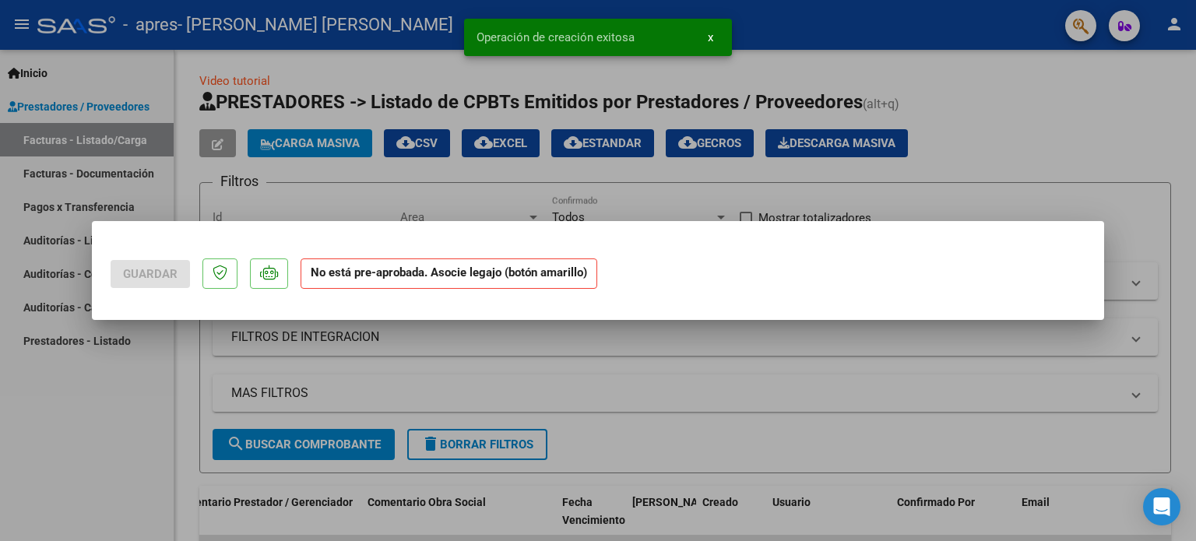
scroll to position [0, 0]
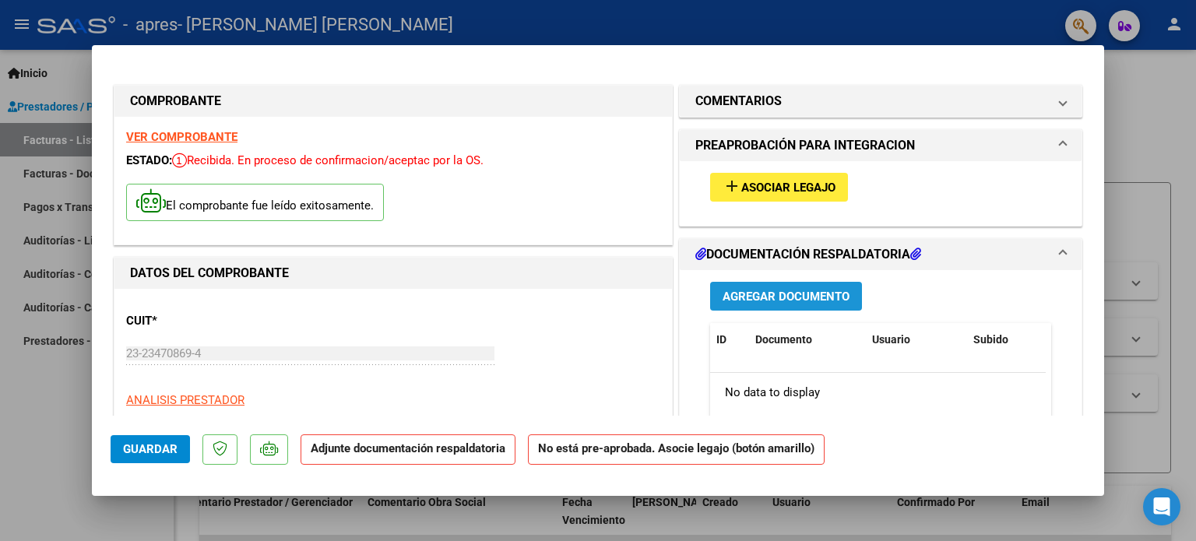
click at [725, 292] on span "Agregar Documento" at bounding box center [786, 297] width 127 height 14
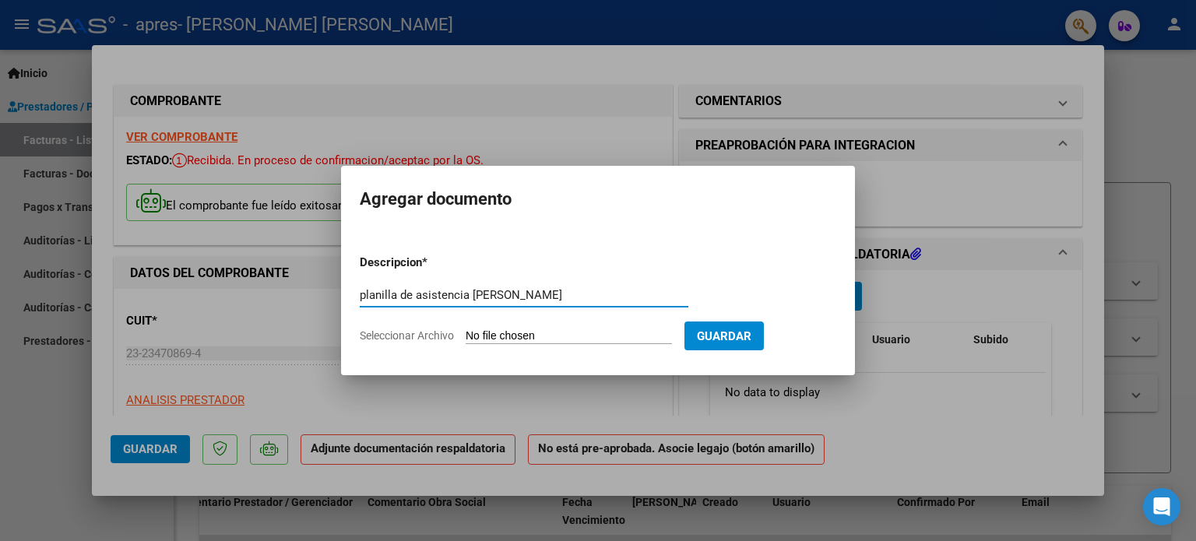
click at [477, 291] on input "planilla de asistencia [PERSON_NAME]" at bounding box center [524, 295] width 329 height 14
click at [527, 294] on input "planilla de asistencia [PERSON_NAME]" at bounding box center [524, 295] width 329 height 14
type input "planilla de asistencia [PERSON_NAME] [DATE]"
click at [417, 333] on span "Seleccionar Archivo" at bounding box center [407, 335] width 94 height 12
click at [466, 333] on input "Seleccionar Archivo" at bounding box center [569, 336] width 206 height 15
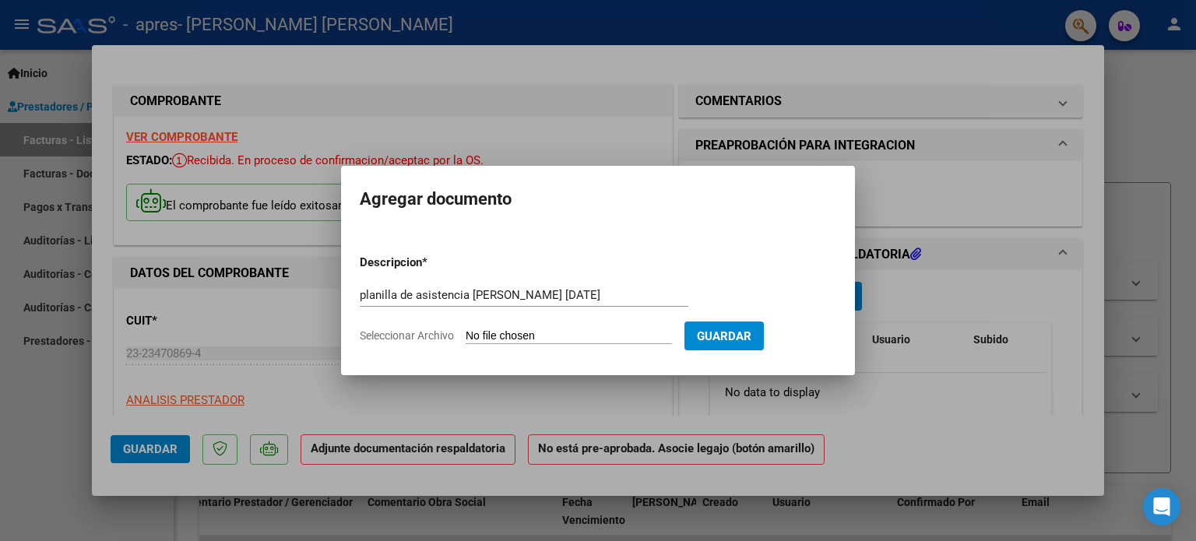
type input "C:\fakepath\[PERSON_NAME].jpg"
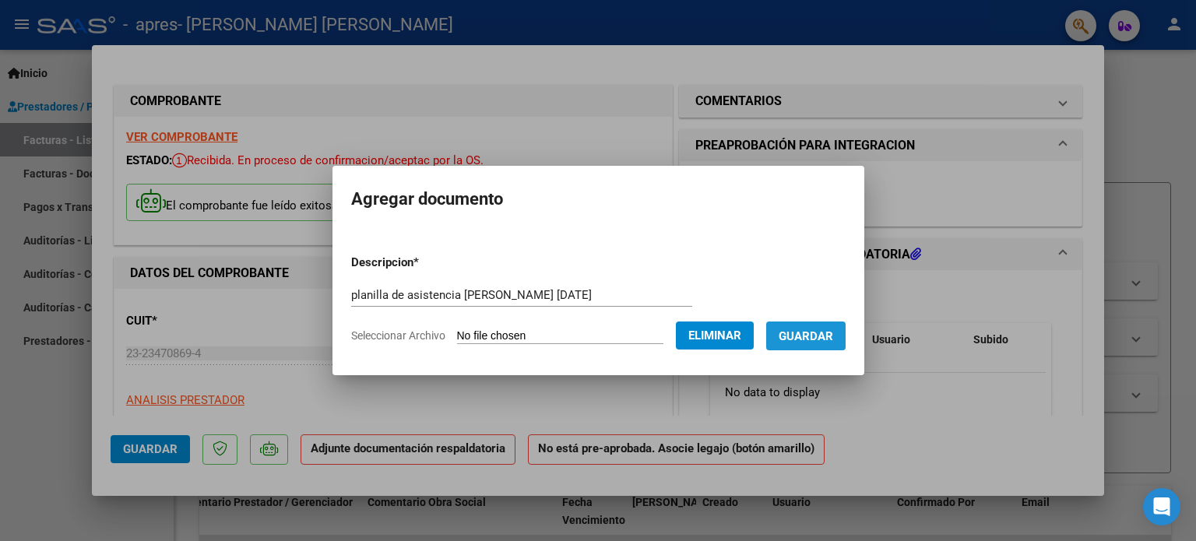
click at [818, 333] on span "Guardar" at bounding box center [806, 336] width 55 height 14
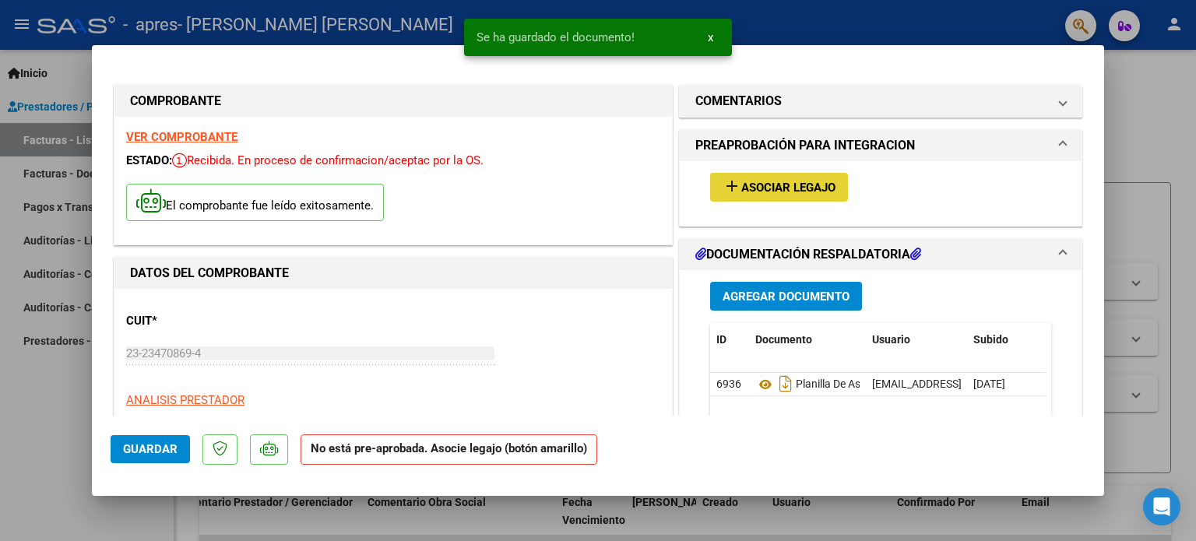
click at [803, 175] on button "add Asociar Legajo" at bounding box center [779, 187] width 138 height 29
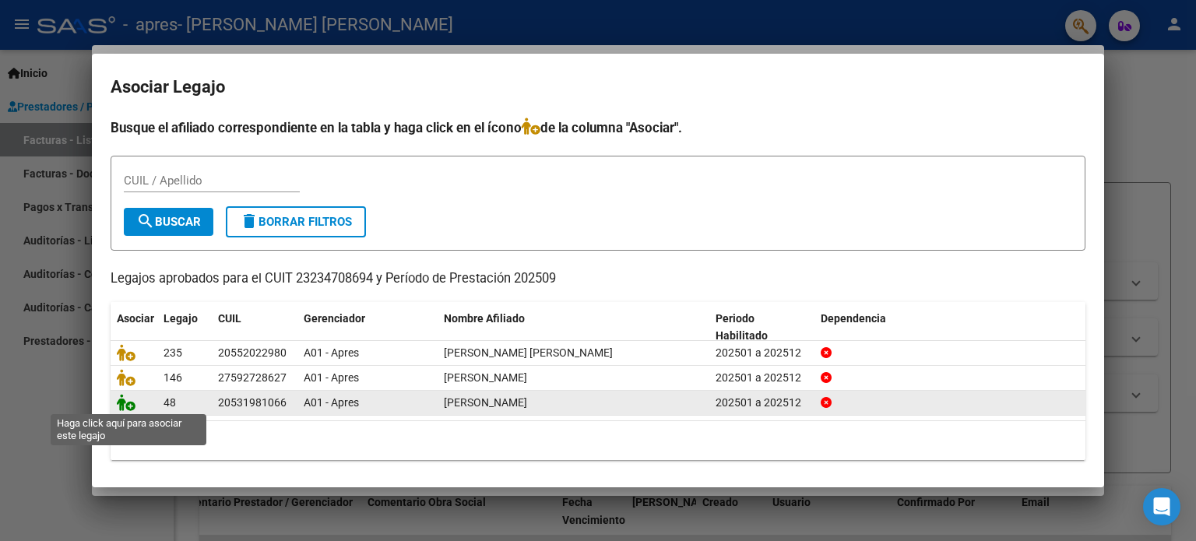
click at [129, 405] on icon at bounding box center [126, 402] width 19 height 17
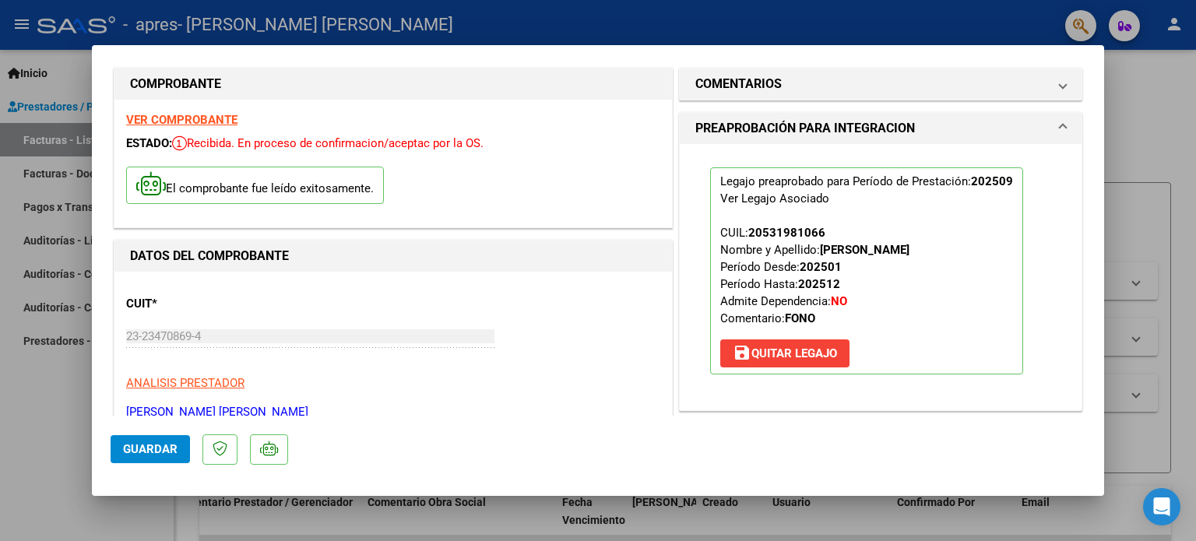
click at [1103, 413] on mat-dialog-content "COMPROBANTE VER COMPROBANTE ESTADO: Recibida. En proceso de confirmacion/acepta…" at bounding box center [598, 240] width 1012 height 352
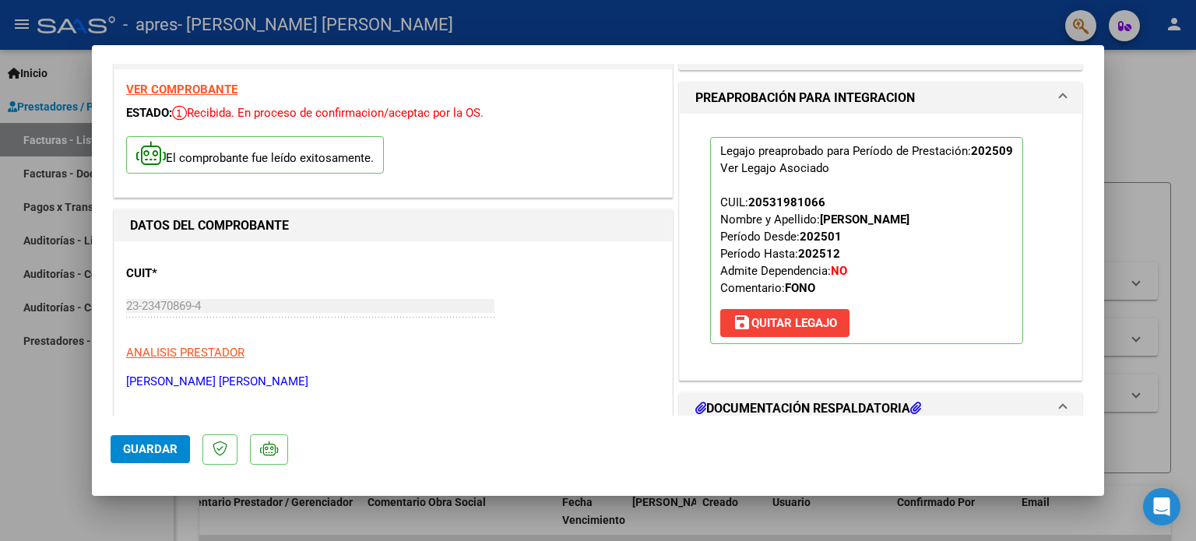
click at [1103, 413] on mat-dialog-content "COMPROBANTE VER COMPROBANTE ESTADO: Recibida. En proceso de confirmacion/acepta…" at bounding box center [598, 240] width 1012 height 352
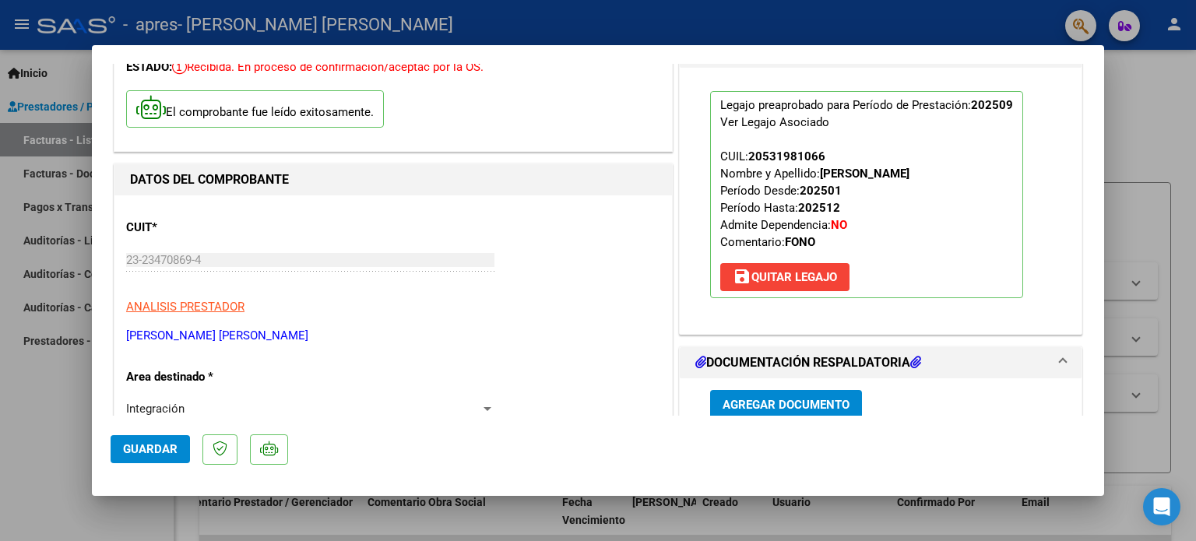
click at [1103, 413] on mat-dialog-content "COMPROBANTE VER COMPROBANTE ESTADO: Recibida. En proceso de confirmacion/acepta…" at bounding box center [598, 240] width 1012 height 352
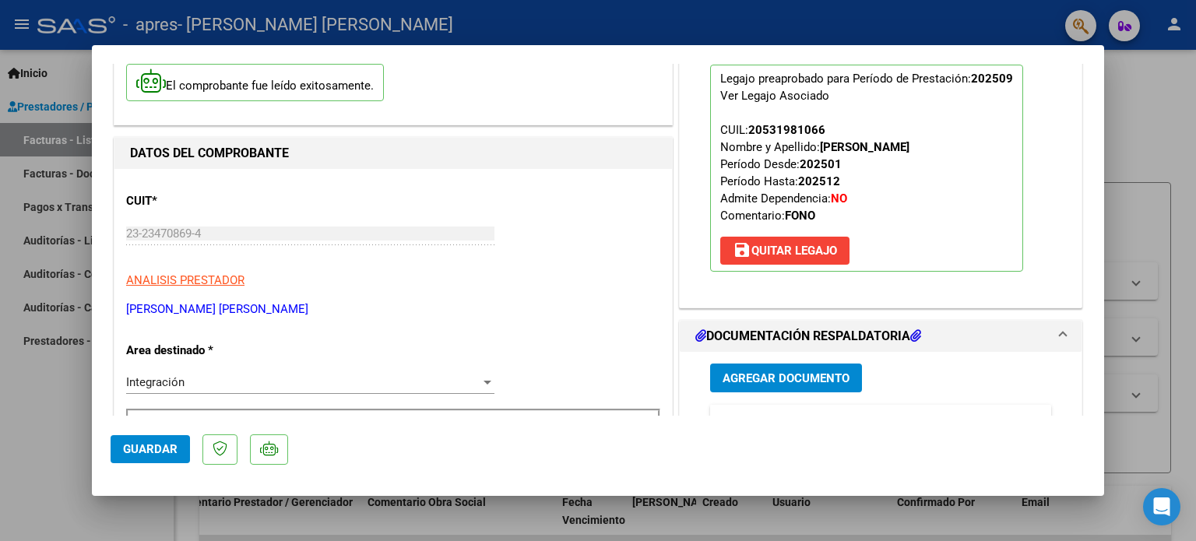
click at [1103, 413] on mat-dialog-content "COMPROBANTE VER COMPROBANTE ESTADO: Recibida. En proceso de confirmacion/acepta…" at bounding box center [598, 240] width 1012 height 352
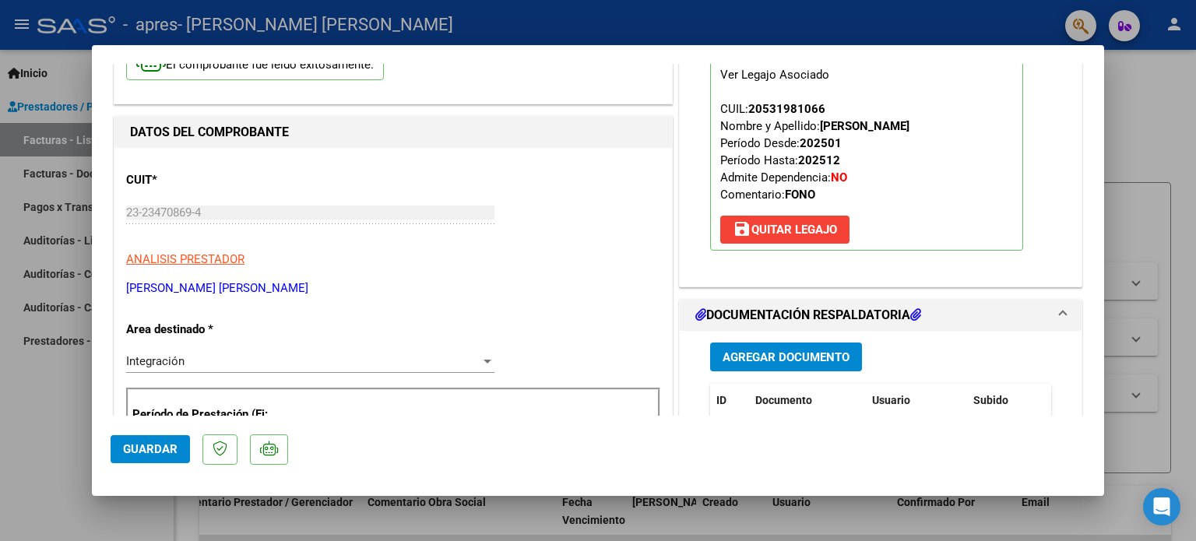
click at [1103, 413] on mat-dialog-content "COMPROBANTE VER COMPROBANTE ESTADO: Recibida. En proceso de confirmacion/acepta…" at bounding box center [598, 240] width 1012 height 352
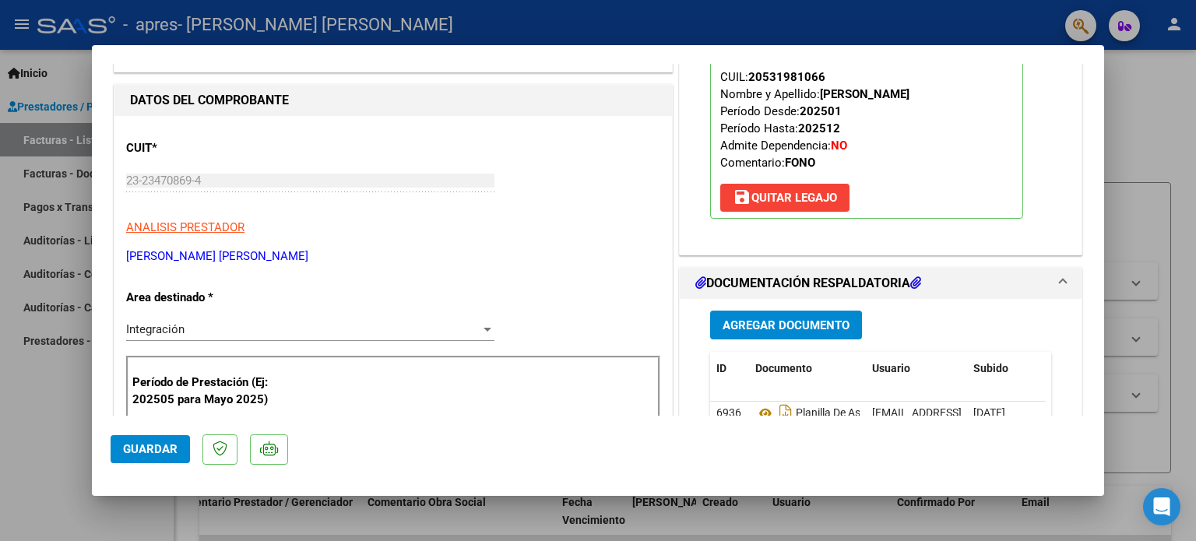
click at [1103, 413] on mat-dialog-content "COMPROBANTE VER COMPROBANTE ESTADO: Recibida. En proceso de confirmacion/acepta…" at bounding box center [598, 240] width 1012 height 352
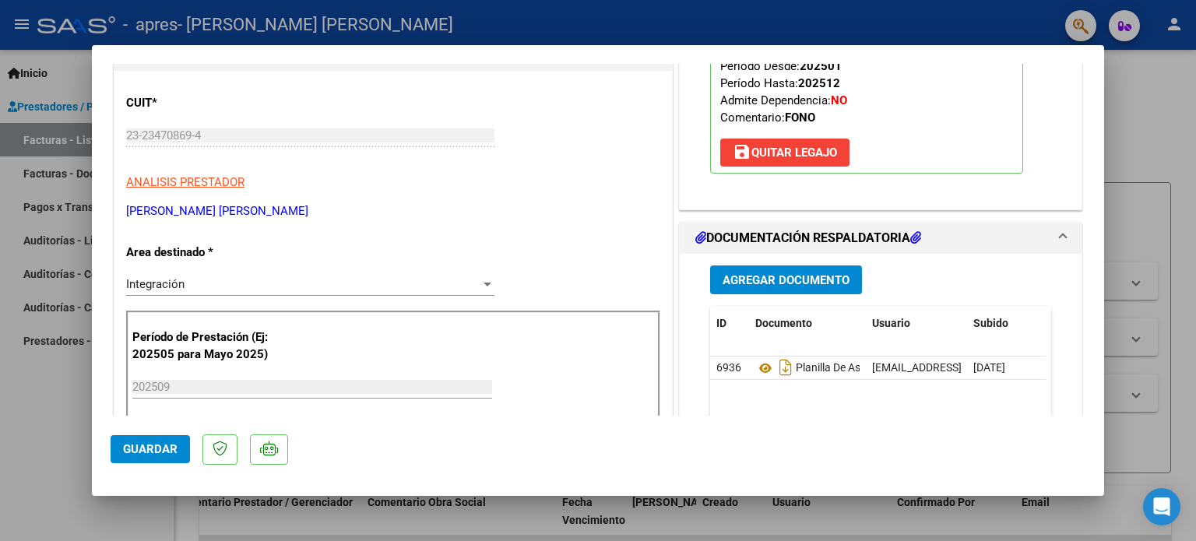
click at [1103, 413] on mat-dialog-content "COMPROBANTE VER COMPROBANTE ESTADO: Recibida. En proceso de confirmacion/acepta…" at bounding box center [598, 240] width 1012 height 352
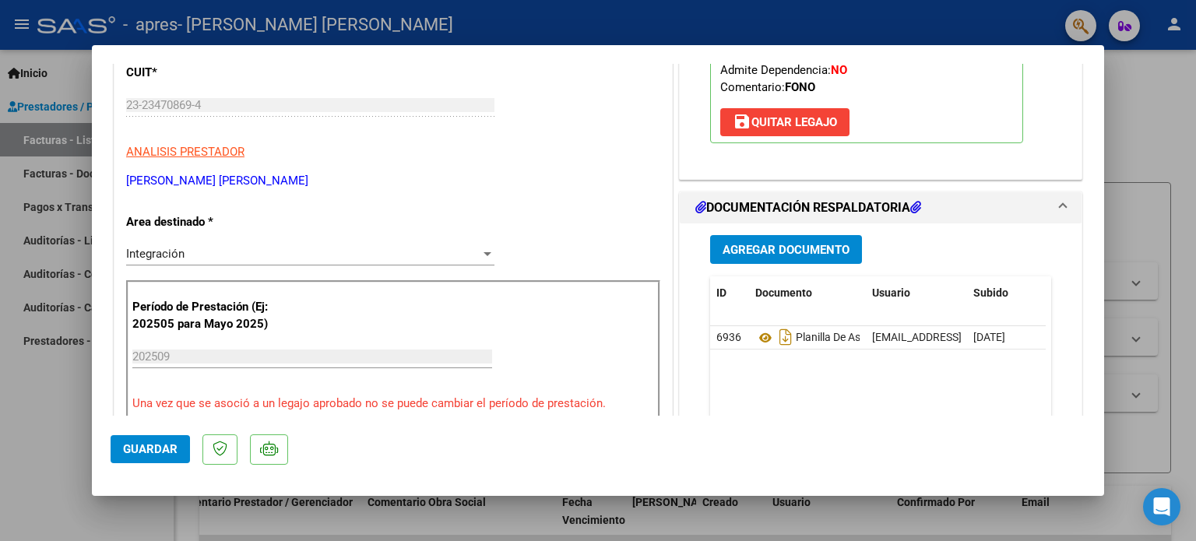
click at [1103, 413] on mat-dialog-content "COMPROBANTE VER COMPROBANTE ESTADO: Recibida. En proceso de confirmacion/acepta…" at bounding box center [598, 240] width 1012 height 352
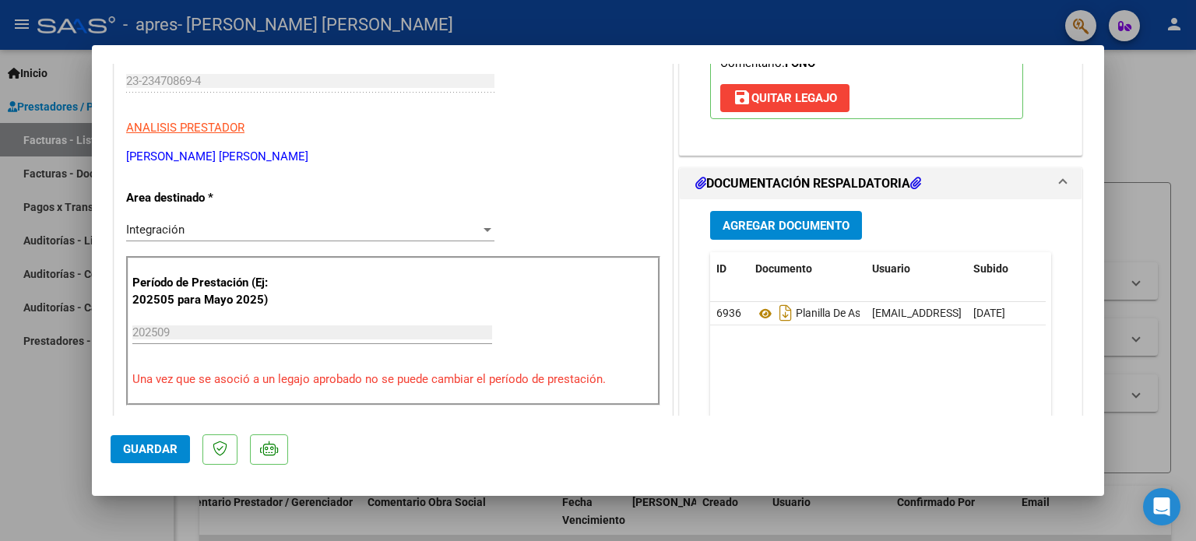
click at [1103, 413] on mat-dialog-content "COMPROBANTE VER COMPROBANTE ESTADO: Recibida. En proceso de confirmacion/acepta…" at bounding box center [598, 240] width 1012 height 352
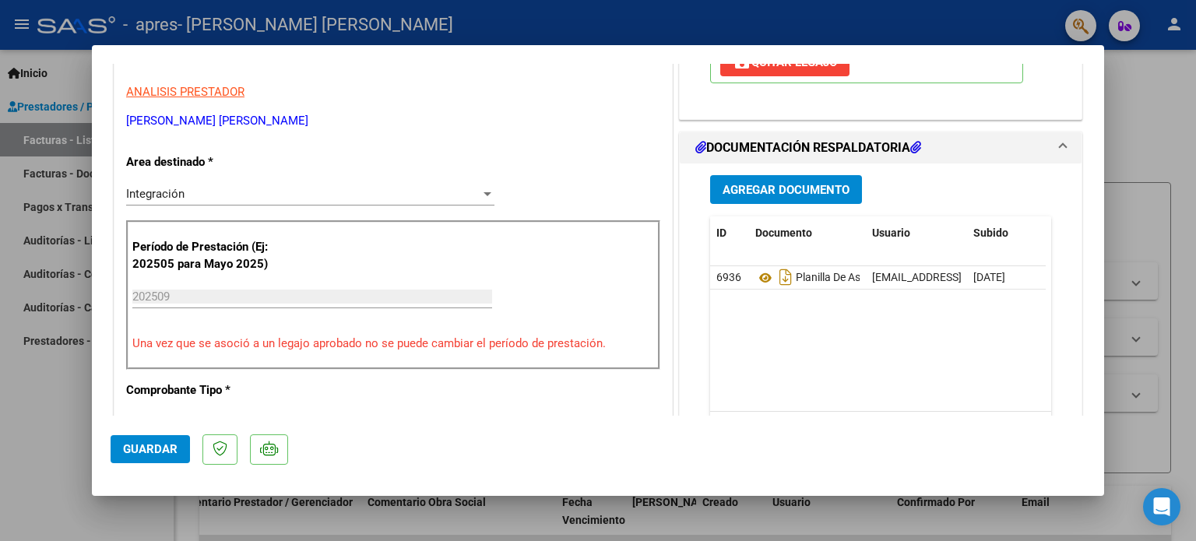
click at [1103, 413] on mat-dialog-content "COMPROBANTE VER COMPROBANTE ESTADO: Recibida. En proceso de confirmacion/acepta…" at bounding box center [598, 240] width 1012 height 352
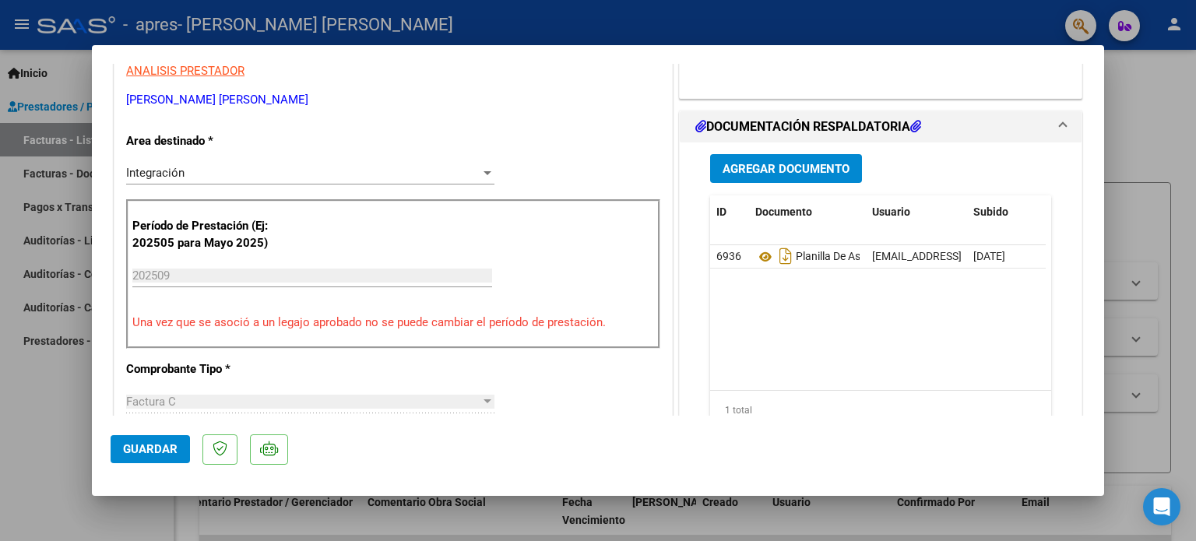
click at [1103, 413] on mat-dialog-content "COMPROBANTE VER COMPROBANTE ESTADO: Recibida. En proceso de confirmacion/acepta…" at bounding box center [598, 240] width 1012 height 352
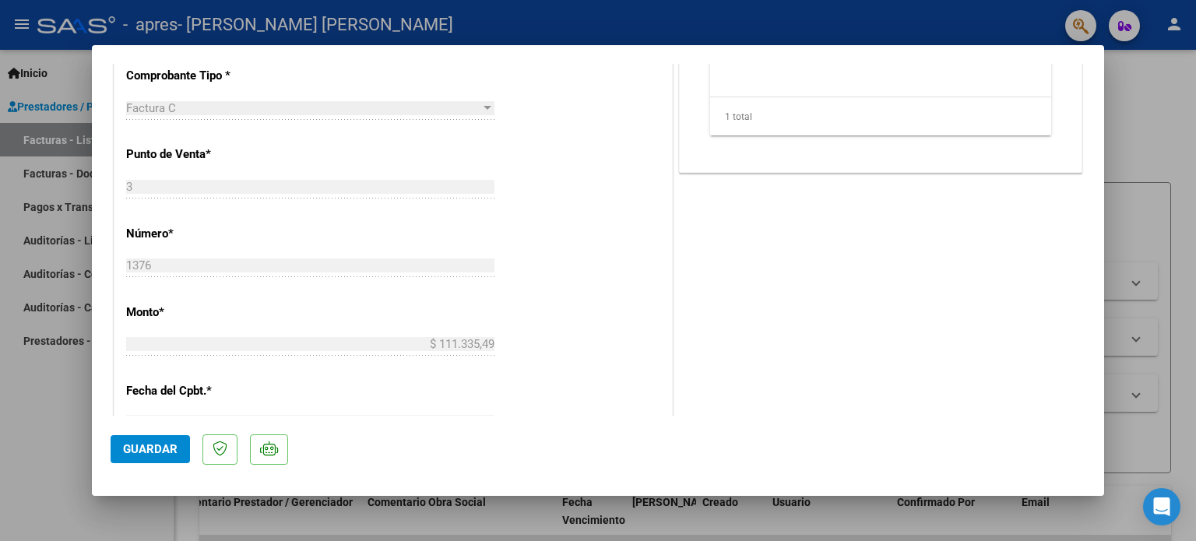
click at [1103, 413] on mat-dialog-content "COMPROBANTE VER COMPROBANTE ESTADO: Recibida. En proceso de confirmacion/acepta…" at bounding box center [598, 240] width 1012 height 352
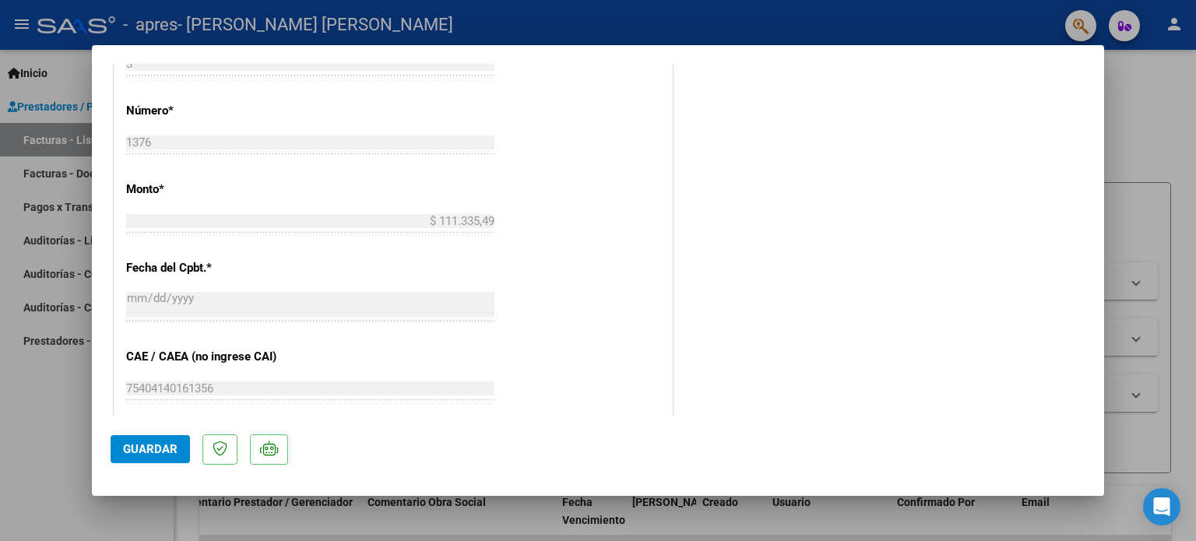
click at [1103, 413] on mat-dialog-content "COMPROBANTE VER COMPROBANTE ESTADO: Recibida. En proceso de confirmacion/acepta…" at bounding box center [598, 240] width 1012 height 352
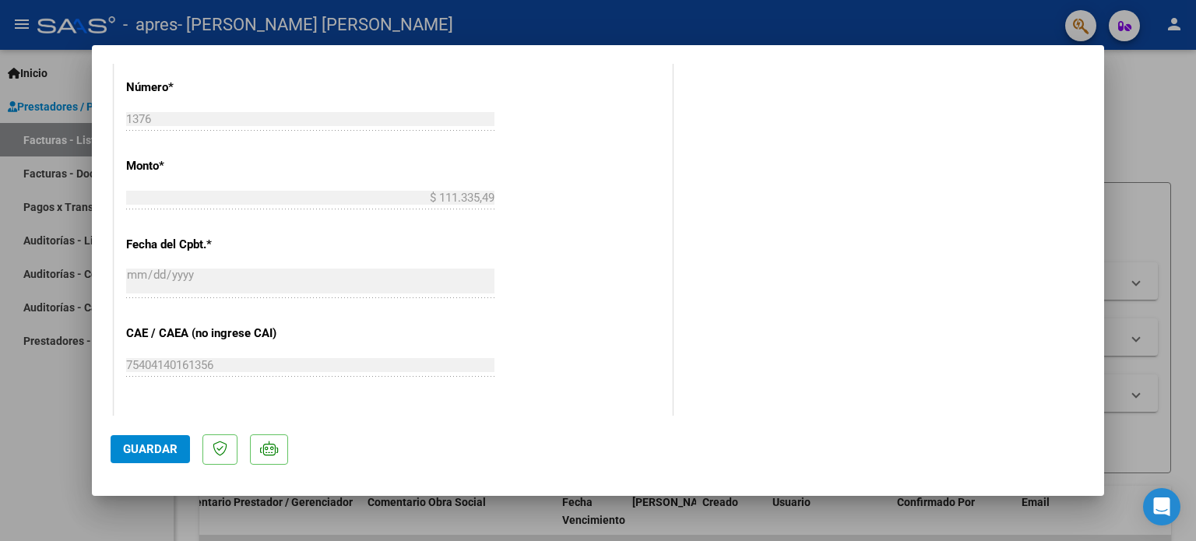
click at [1103, 413] on mat-dialog-content "COMPROBANTE VER COMPROBANTE ESTADO: Recibida. En proceso de confirmacion/acepta…" at bounding box center [598, 240] width 1012 height 352
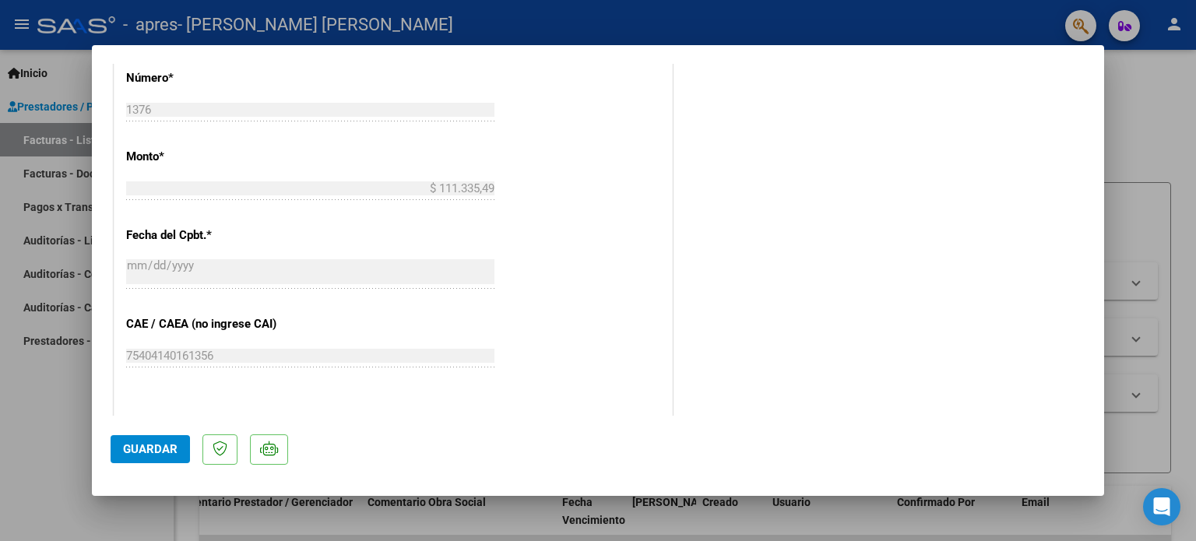
click at [147, 445] on span "Guardar" at bounding box center [150, 449] width 55 height 14
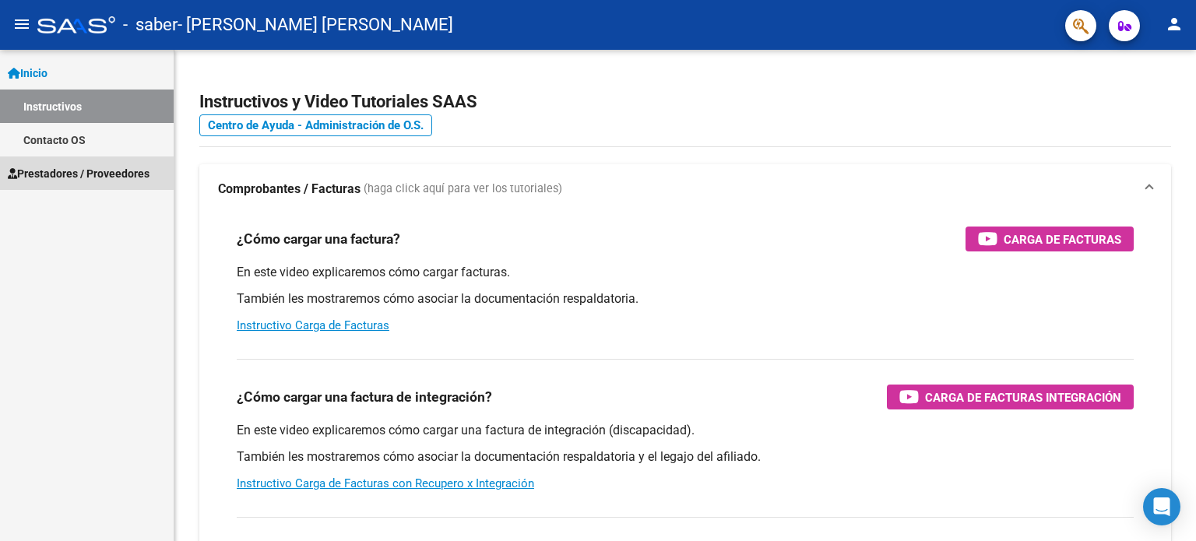
click at [66, 172] on span "Prestadores / Proveedores" at bounding box center [79, 173] width 142 height 17
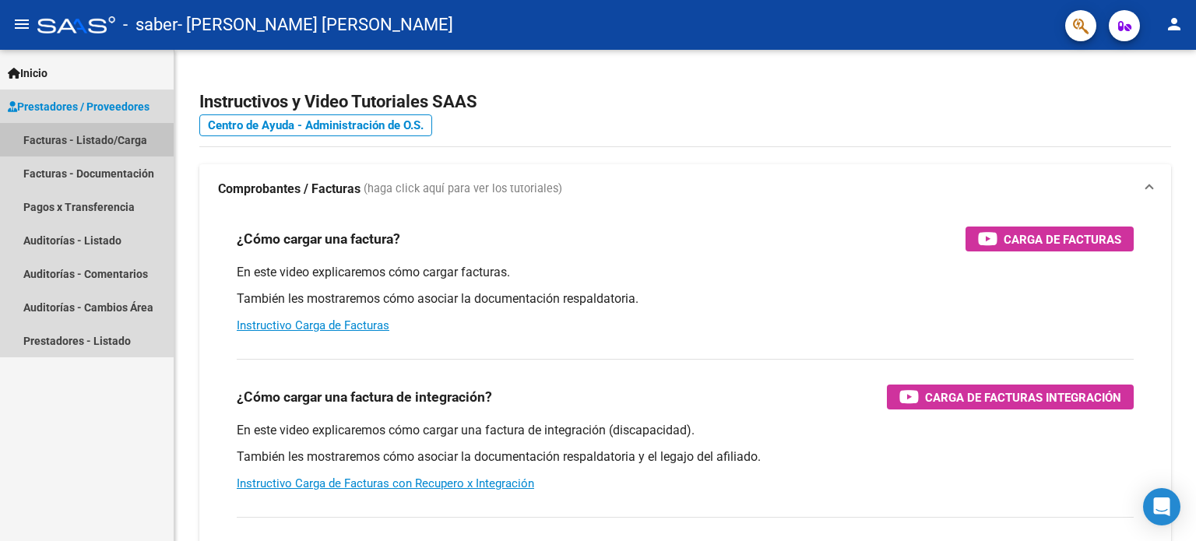
click at [66, 139] on link "Facturas - Listado/Carga" at bounding box center [87, 139] width 174 height 33
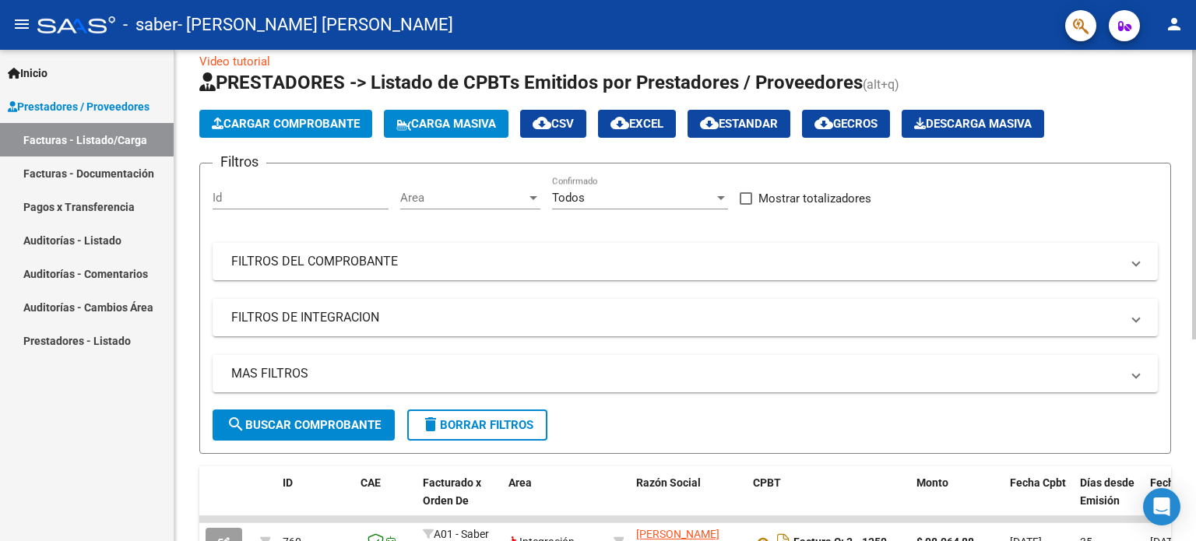
scroll to position [21, 0]
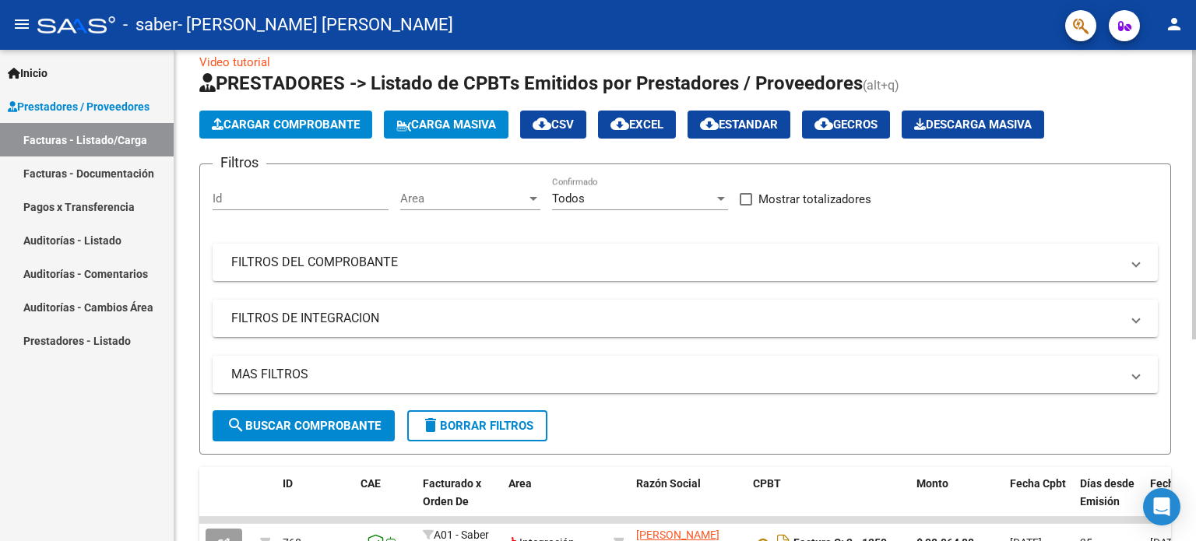
click at [1156, 340] on div "Video tutorial PRESTADORES -> Listado de CPBTs Emitidos por Prestadores / Prove…" at bounding box center [687, 440] width 1026 height 823
click at [322, 125] on span "Cargar Comprobante" at bounding box center [286, 125] width 148 height 14
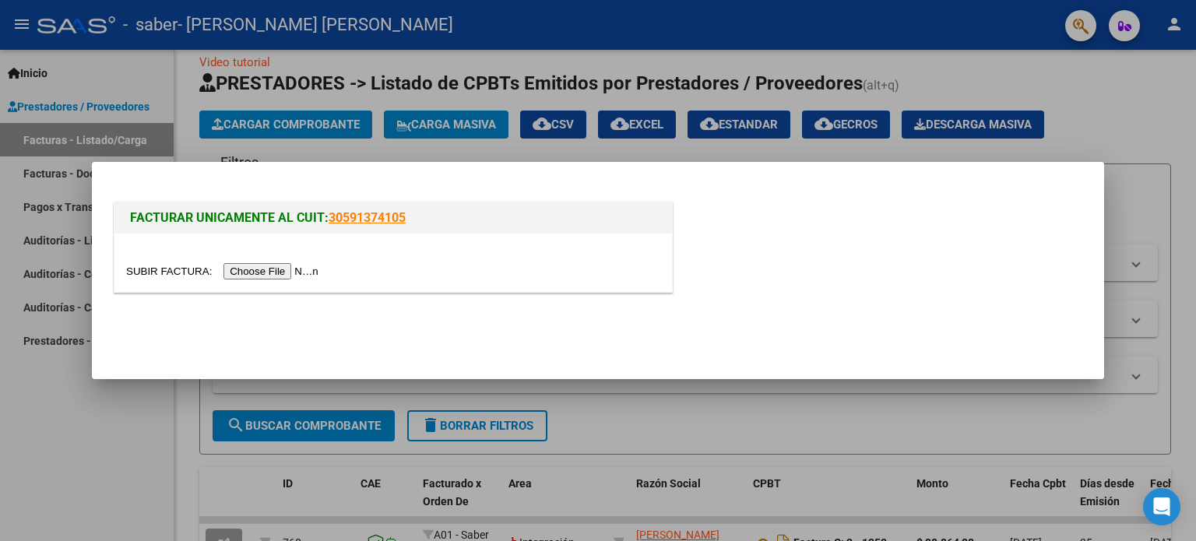
click at [285, 270] on input "file" at bounding box center [224, 271] width 197 height 16
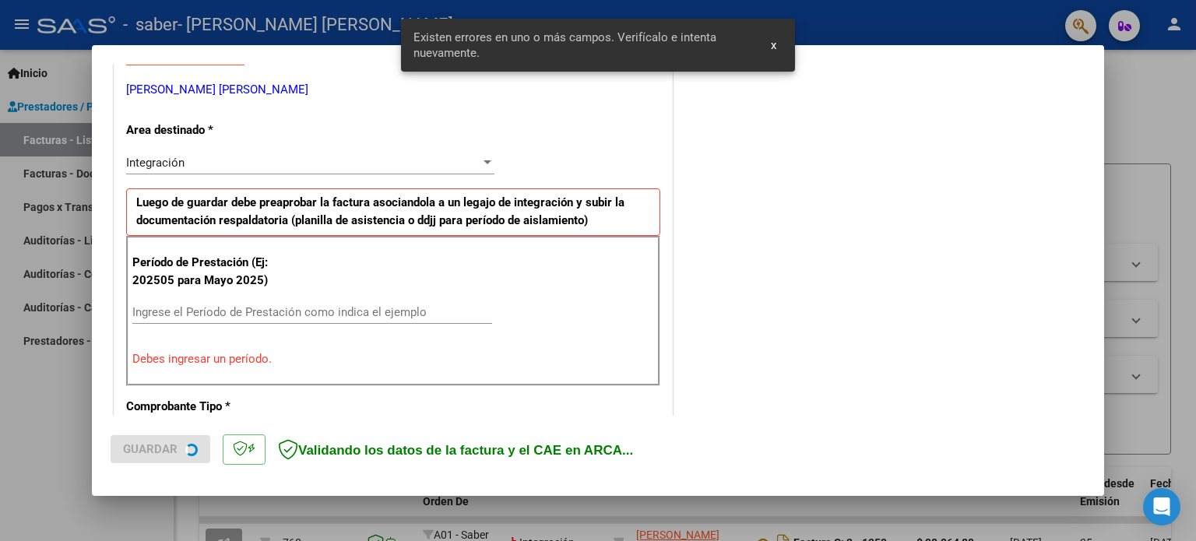
scroll to position [336, 0]
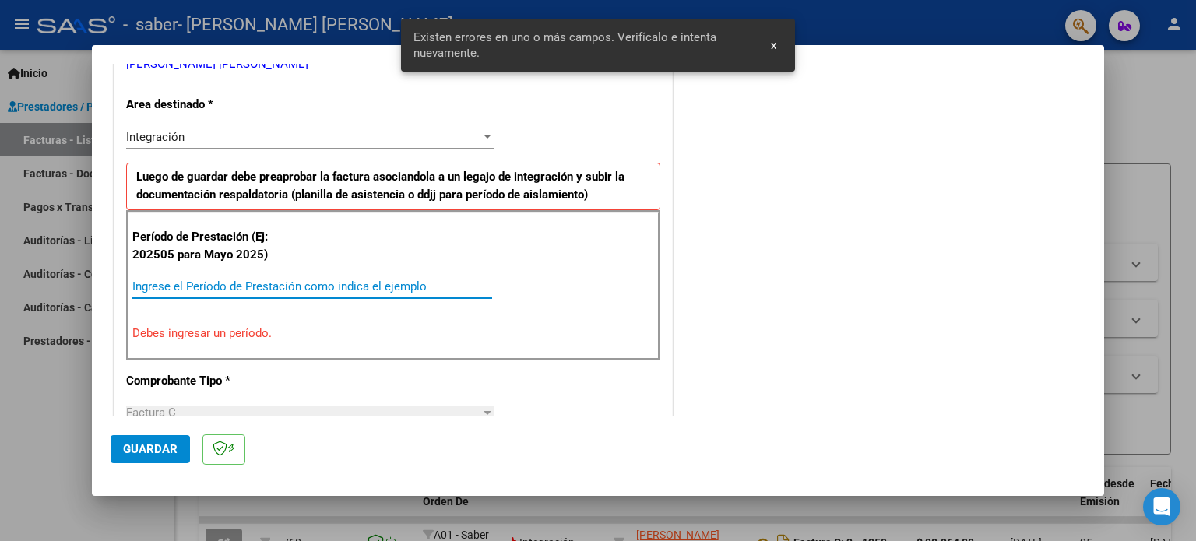
click at [144, 283] on input "Ingrese el Período de Prestación como indica el ejemplo" at bounding box center [312, 287] width 360 height 14
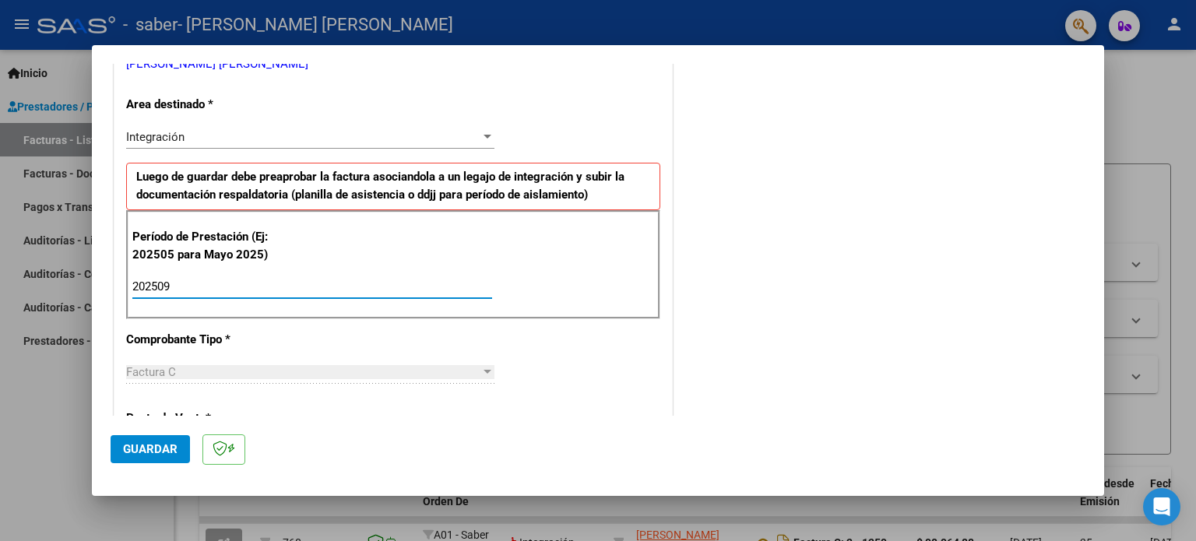
type input "202509"
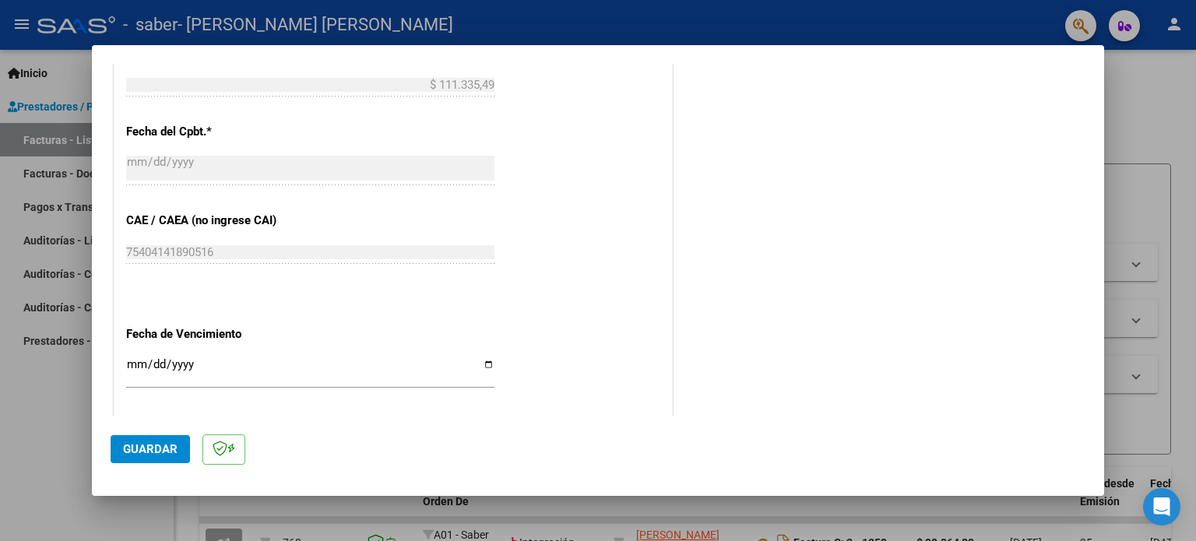
scroll to position [896, 0]
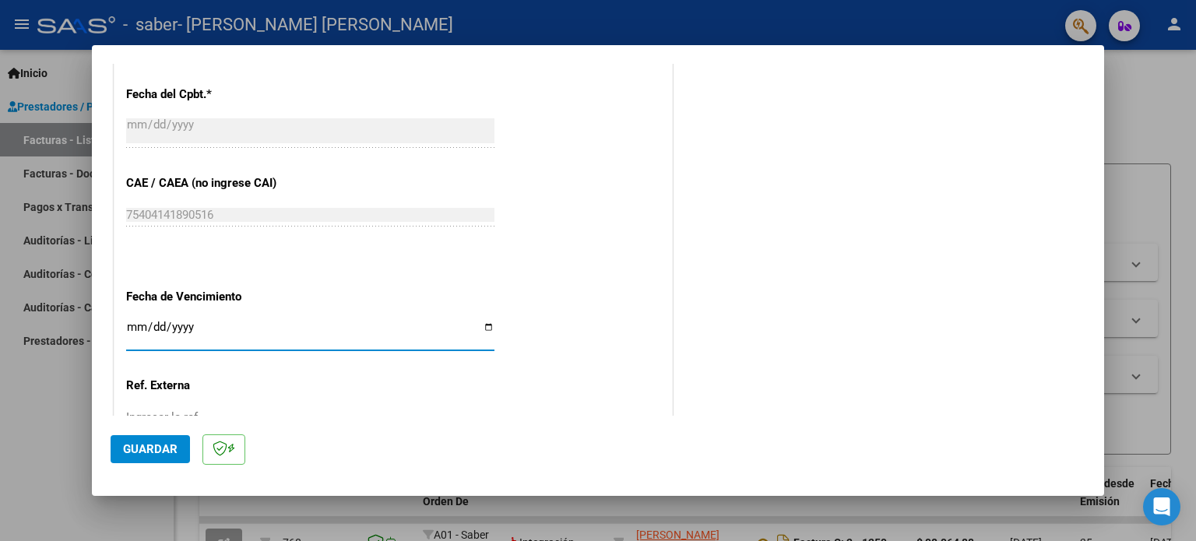
click at [484, 330] on input "Ingresar la fecha" at bounding box center [310, 333] width 368 height 25
type input "[DATE]"
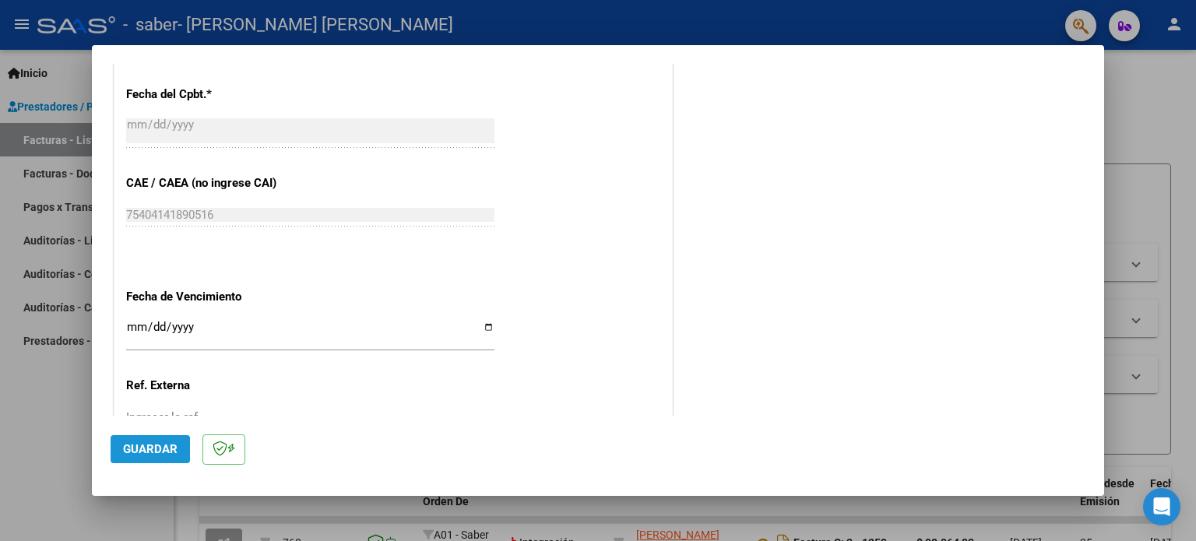
click at [134, 455] on span "Guardar" at bounding box center [150, 449] width 55 height 14
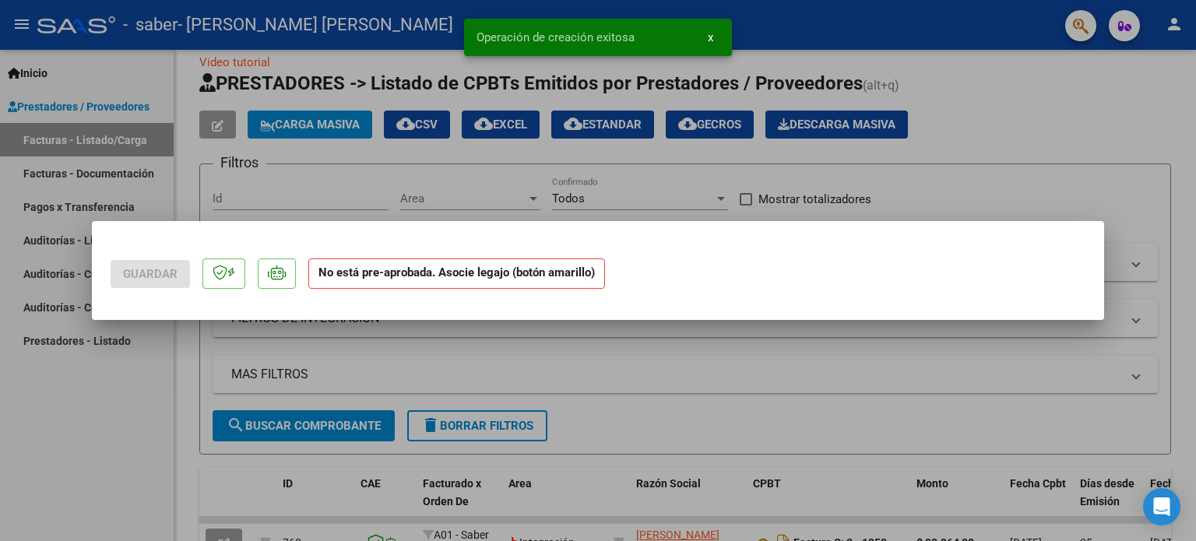
scroll to position [0, 0]
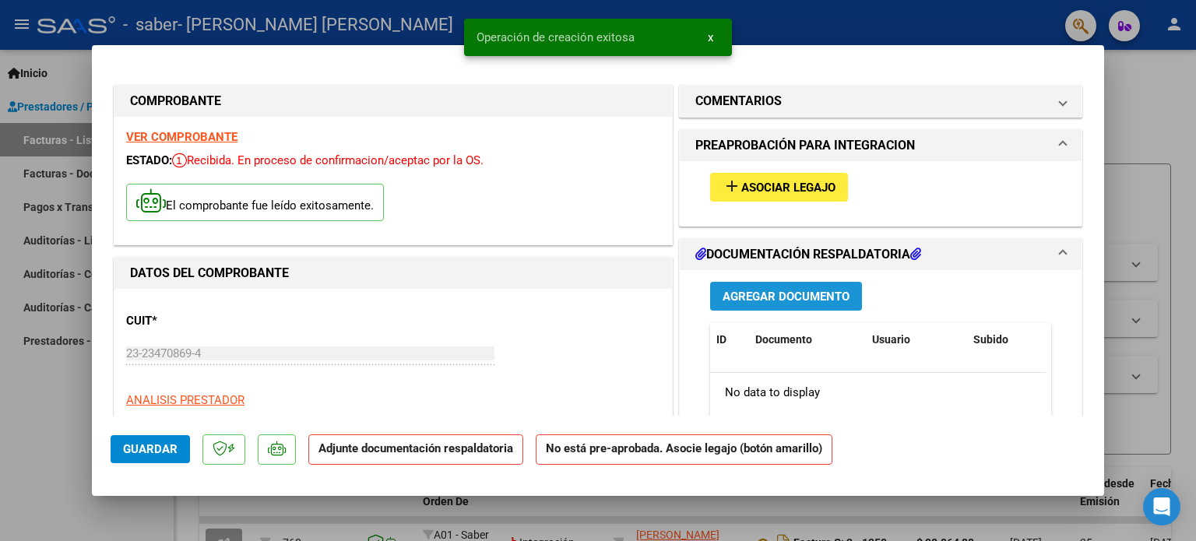
click at [769, 291] on span "Agregar Documento" at bounding box center [786, 297] width 127 height 14
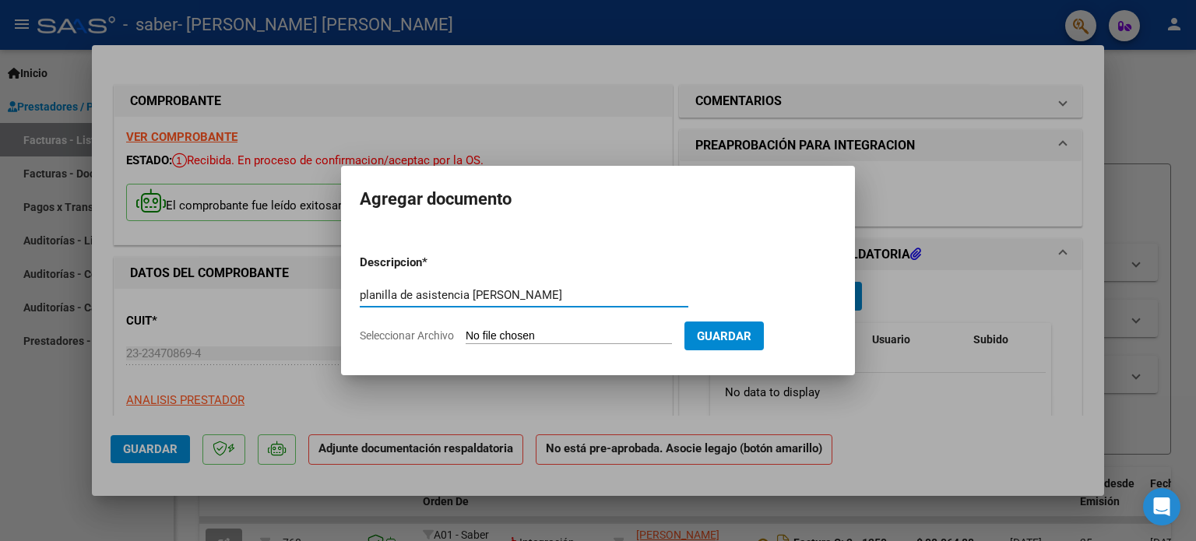
click at [521, 296] on input "planilla de asistencia Cuadra martina" at bounding box center [524, 295] width 329 height 14
click at [566, 301] on input "planilla de asistencia Cuadra Martina" at bounding box center [524, 295] width 329 height 14
type input "planilla de asistencia Cuadra Martina septiembre 2025"
click at [410, 338] on span "Seleccionar Archivo" at bounding box center [407, 335] width 94 height 12
click at [466, 338] on input "Seleccionar Archivo" at bounding box center [569, 336] width 206 height 15
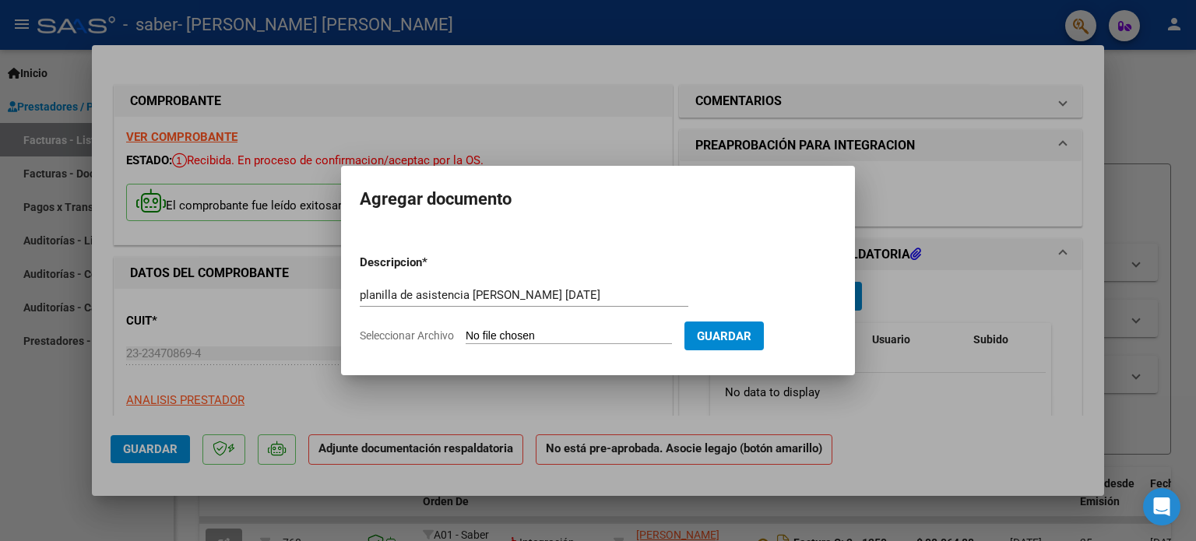
type input "C:\fakepath\Planilla Cuadra sep 2025.pdf"
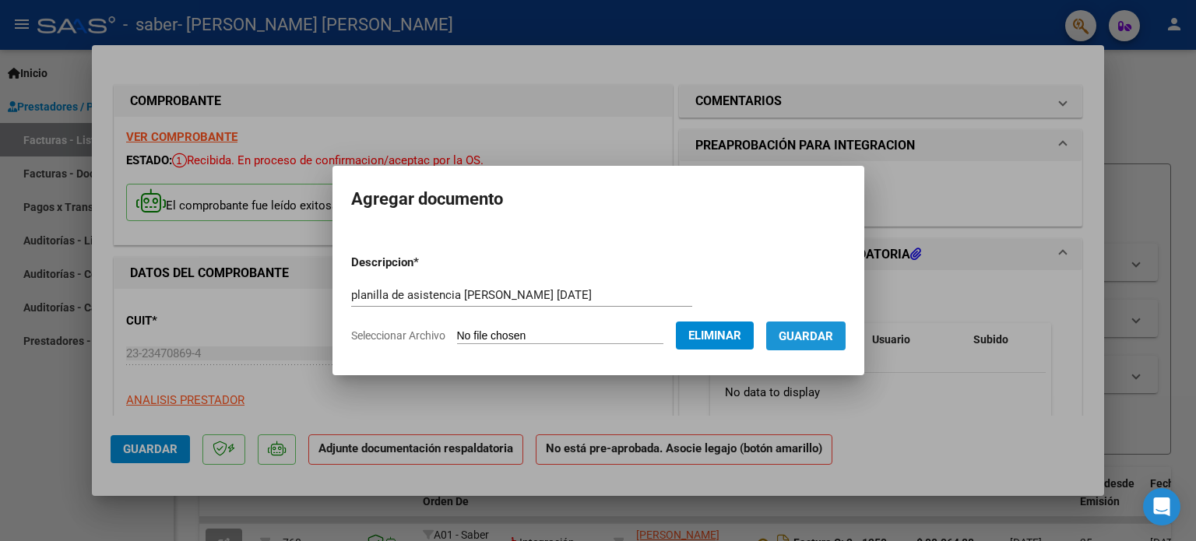
click at [833, 335] on span "Guardar" at bounding box center [806, 336] width 55 height 14
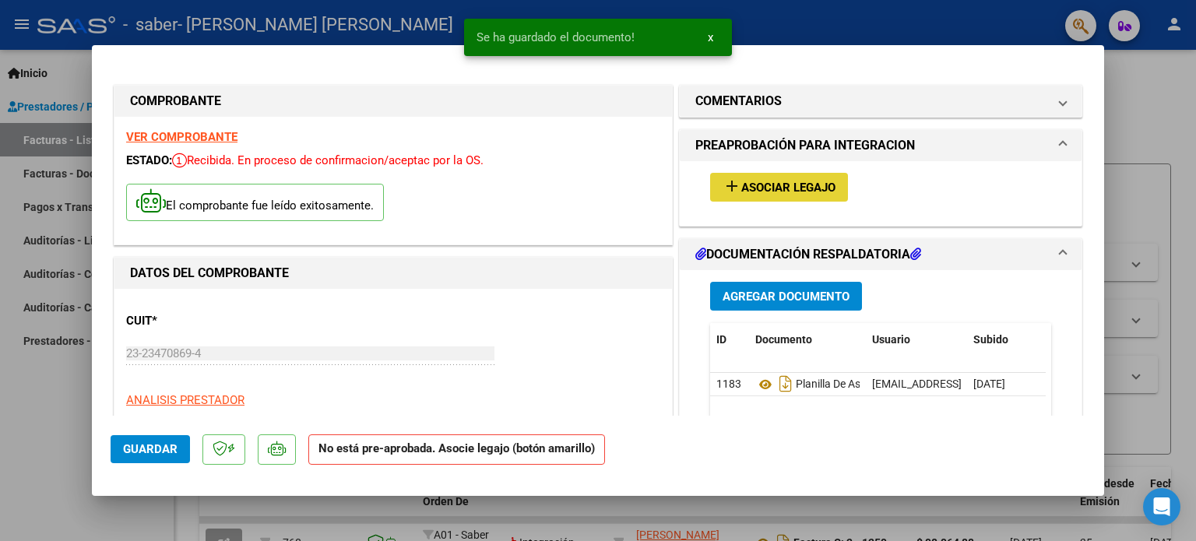
click at [822, 187] on span "Asociar Legajo" at bounding box center [788, 188] width 94 height 14
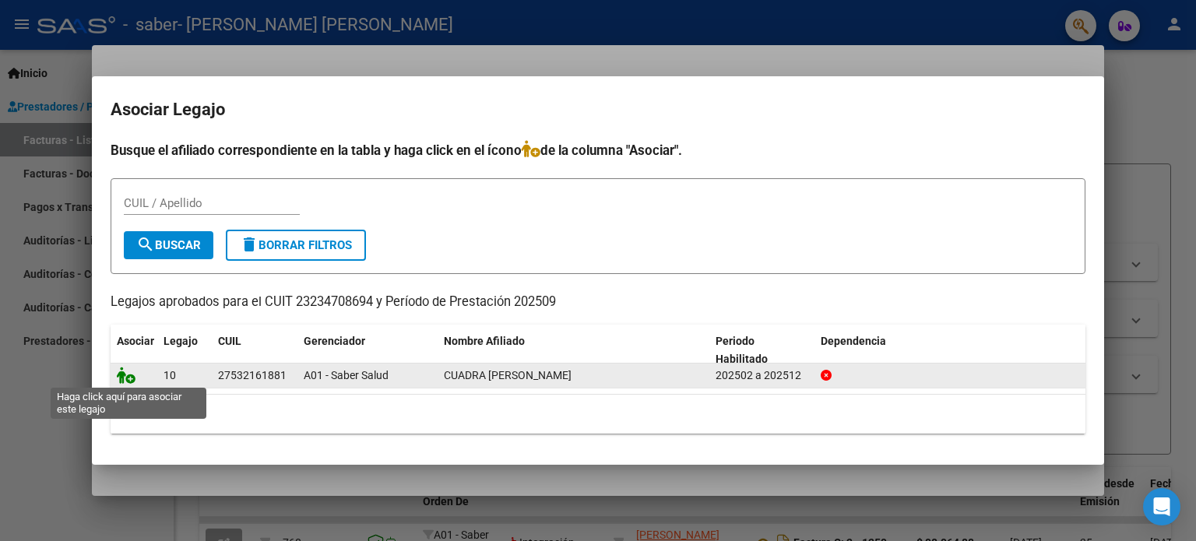
click at [128, 373] on icon at bounding box center [126, 375] width 19 height 17
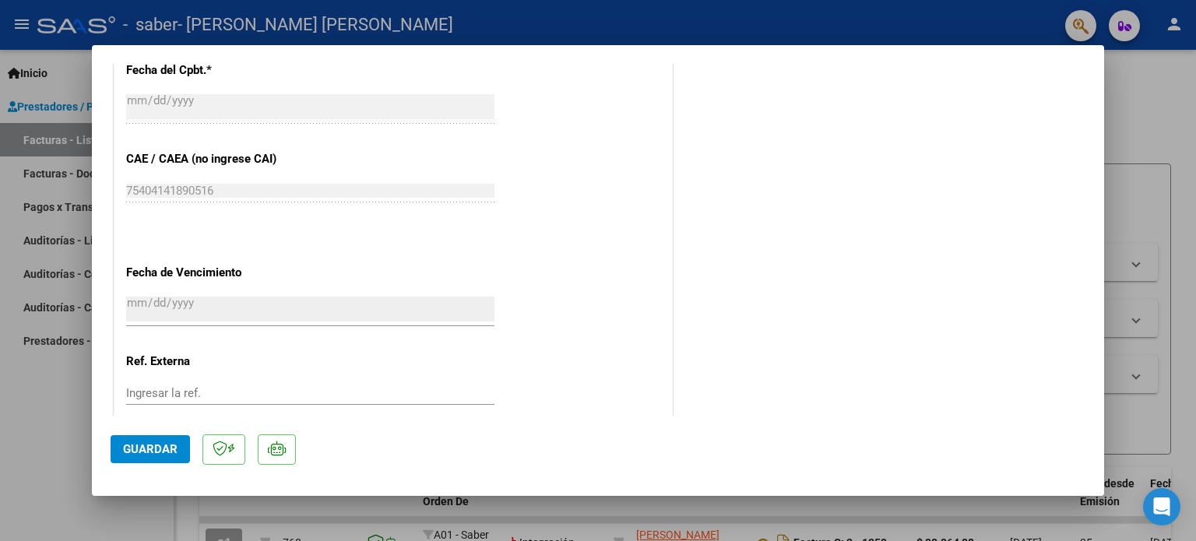
scroll to position [1040, 0]
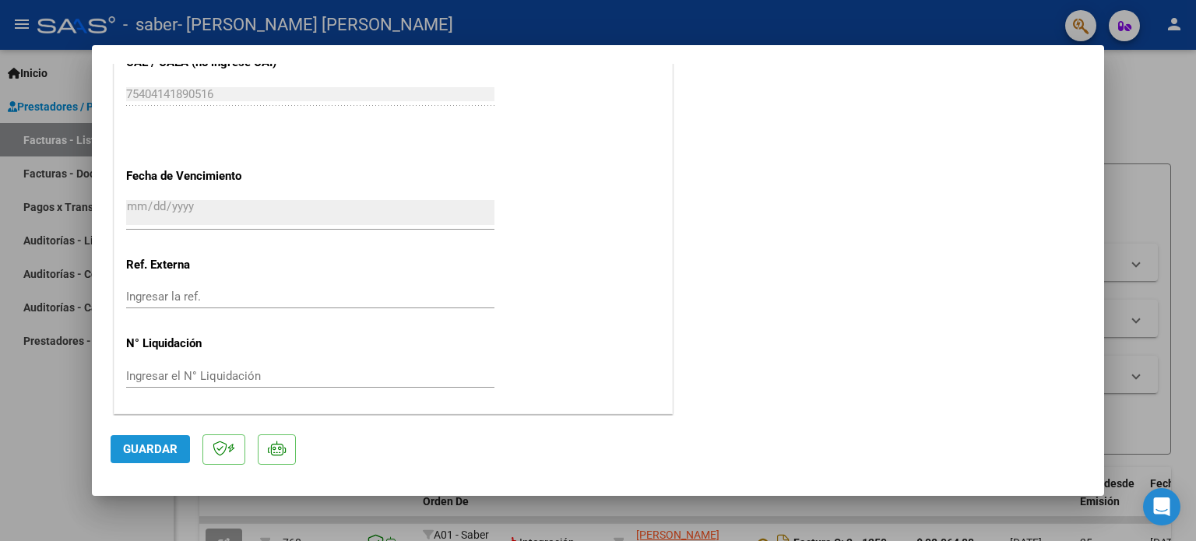
click at [141, 448] on span "Guardar" at bounding box center [150, 449] width 55 height 14
